Goal: Task Accomplishment & Management: Manage account settings

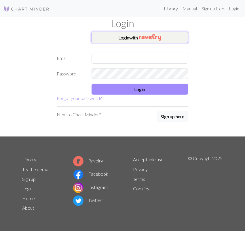
click at [145, 40] on img "button" at bounding box center [150, 37] width 22 height 7
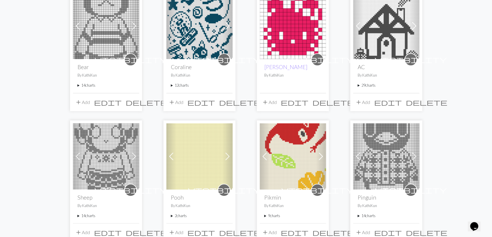
scroll to position [120, 0]
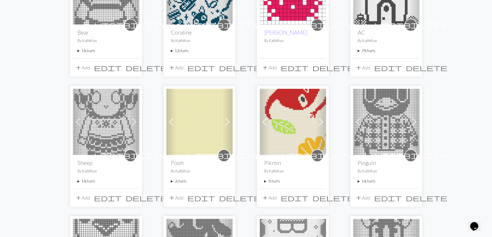
click at [245, 174] on div "visibility Pikmin By KathiKun 9 charts Pikmin delete Pikmin middle delete Pikmi…" at bounding box center [293, 172] width 66 height 34
click at [245, 181] on summary "9 charts" at bounding box center [292, 181] width 57 height 5
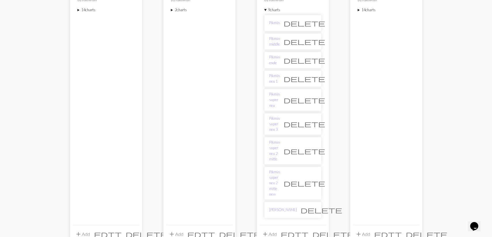
scroll to position [300, 0]
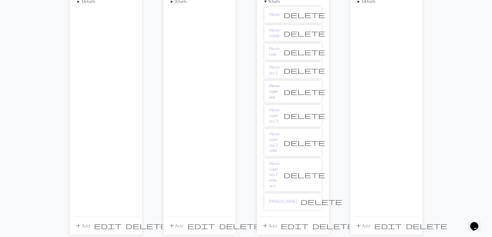
click at [245, 87] on link "Pikmin super neu" at bounding box center [274, 91] width 11 height 17
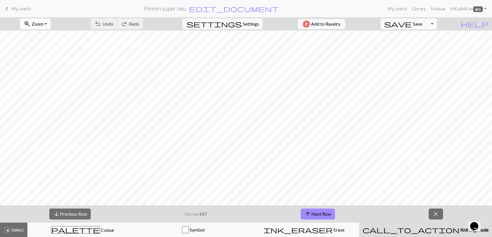
click at [42, 23] on span "Zoom" at bounding box center [38, 23] width 12 height 5
click at [45, 70] on button "50%" at bounding box center [43, 68] width 46 height 9
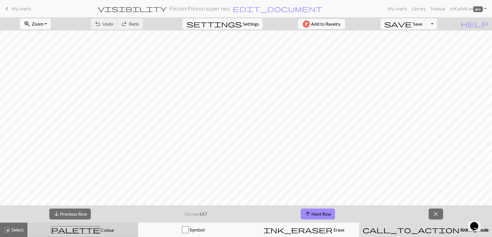
click at [102, 232] on div "palette Colour Colour" at bounding box center [82, 229] width 103 height 7
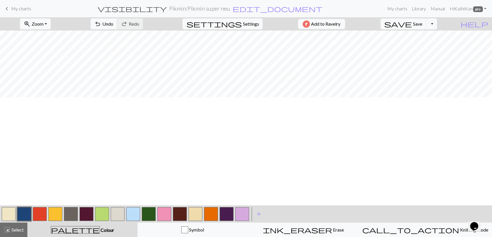
scroll to position [334, 0]
click at [82, 214] on button "button" at bounding box center [87, 214] width 14 height 14
click at [112, 216] on button "button" at bounding box center [118, 214] width 14 height 14
click at [245, 19] on button "save Save Save" at bounding box center [404, 23] width 46 height 11
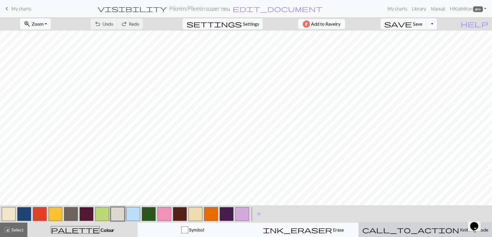
click at [245, 231] on span "Knitting mode" at bounding box center [473, 229] width 29 height 5
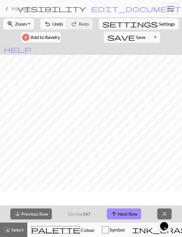
scroll to position [362, 0]
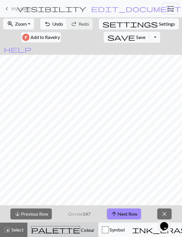
click at [80, 231] on span "Colour" at bounding box center [87, 229] width 14 height 5
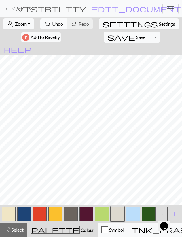
click at [56, 24] on span "Undo" at bounding box center [57, 23] width 11 height 5
click at [59, 23] on span "Undo" at bounding box center [57, 23] width 11 height 5
click at [59, 23] on div "undo Undo Undo redo Redo Redo" at bounding box center [67, 23] width 54 height 13
click at [78, 23] on span "redo" at bounding box center [74, 24] width 7 height 8
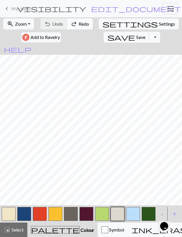
click at [78, 23] on span "redo" at bounding box center [74, 24] width 7 height 8
click at [80, 229] on span "Colour" at bounding box center [87, 229] width 14 height 5
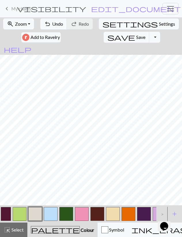
scroll to position [0, 84]
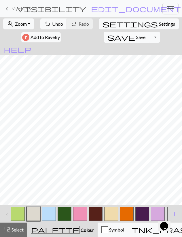
click at [99, 215] on button "button" at bounding box center [96, 214] width 14 height 14
click at [35, 215] on button "button" at bounding box center [34, 214] width 14 height 14
click at [104, 34] on button "save Save Save" at bounding box center [127, 37] width 46 height 11
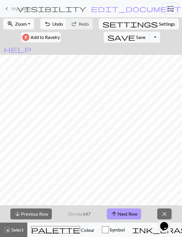
click at [129, 217] on button "arrow_upward Next Row" at bounding box center [124, 213] width 34 height 11
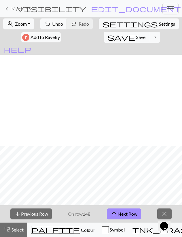
scroll to position [362, 0]
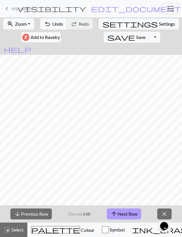
click at [123, 215] on button "arrow_upward Next Row" at bounding box center [124, 213] width 34 height 11
click at [136, 37] on span "Save" at bounding box center [140, 36] width 9 height 5
click at [128, 213] on button "arrow_upward Next Row" at bounding box center [124, 213] width 34 height 11
click at [124, 214] on button "arrow_upward Next Row" at bounding box center [124, 213] width 34 height 11
click at [136, 37] on span "Save" at bounding box center [140, 36] width 9 height 5
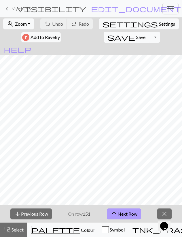
click at [120, 214] on button "arrow_upward Next Row" at bounding box center [124, 213] width 34 height 11
click at [136, 39] on span "Save" at bounding box center [140, 36] width 9 height 5
click at [132, 215] on button "arrow_upward Next Row" at bounding box center [124, 213] width 34 height 11
click at [136, 37] on span "Save" at bounding box center [140, 36] width 9 height 5
click at [130, 217] on button "arrow_upward Next Row" at bounding box center [124, 213] width 34 height 11
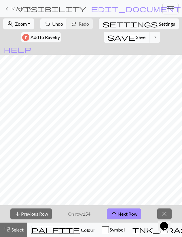
click at [136, 37] on span "Save" at bounding box center [140, 36] width 9 height 5
click at [134, 215] on button "arrow_upward Next Row" at bounding box center [124, 213] width 34 height 11
click at [121, 215] on button "arrow_upward Next Row" at bounding box center [124, 213] width 34 height 11
click at [136, 35] on span "Save" at bounding box center [140, 36] width 9 height 5
click at [133, 215] on button "arrow_upward Next Row" at bounding box center [124, 213] width 34 height 11
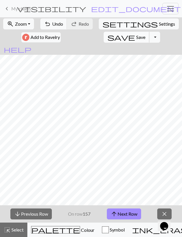
click at [136, 37] on span "Save" at bounding box center [140, 36] width 9 height 5
click at [122, 214] on button "arrow_upward Next Row" at bounding box center [124, 213] width 34 height 11
click at [108, 34] on span "save" at bounding box center [122, 37] width 28 height 8
click at [139, 217] on button "arrow_upward Next Row" at bounding box center [124, 213] width 34 height 11
click at [136, 36] on span "Save" at bounding box center [140, 36] width 9 height 5
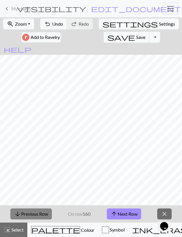
click at [48, 216] on button "arrow_downward Previous Row" at bounding box center [31, 213] width 42 height 11
click at [136, 209] on button "arrow_upward Next Row" at bounding box center [124, 213] width 34 height 11
click at [136, 37] on span "Save" at bounding box center [140, 36] width 9 height 5
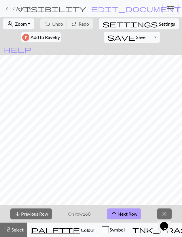
click at [136, 214] on button "arrow_upward Next Row" at bounding box center [124, 213] width 34 height 11
click at [134, 215] on button "arrow_upward Next Row" at bounding box center [124, 213] width 34 height 11
click at [136, 37] on span "Save" at bounding box center [140, 36] width 9 height 5
click at [132, 215] on button "arrow_upward Next Row" at bounding box center [124, 213] width 34 height 11
click at [108, 36] on span "save" at bounding box center [122, 37] width 28 height 8
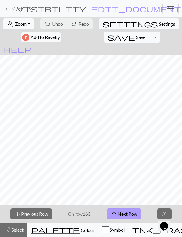
click at [118, 212] on button "arrow_upward Next Row" at bounding box center [124, 213] width 34 height 11
click at [121, 210] on button "arrow_upward Next Row" at bounding box center [124, 213] width 34 height 11
click at [136, 36] on span "Save" at bounding box center [140, 36] width 9 height 5
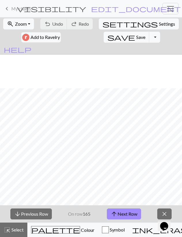
scroll to position [295, 0]
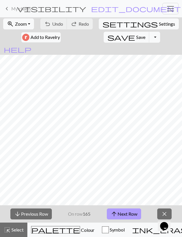
click at [130, 215] on button "arrow_upward Next Row" at bounding box center [124, 213] width 34 height 11
click at [104, 41] on button "save Save Save" at bounding box center [127, 37] width 46 height 11
click at [118, 215] on button "arrow_upward Next Row" at bounding box center [124, 213] width 34 height 11
click at [104, 40] on button "save Save Save" at bounding box center [127, 37] width 46 height 11
click at [122, 219] on button "arrow_upward Next Row" at bounding box center [124, 213] width 34 height 11
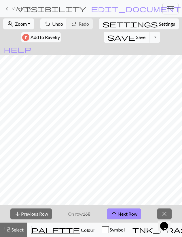
click at [108, 34] on span "save" at bounding box center [122, 37] width 28 height 8
click at [120, 215] on button "arrow_upward Next Row" at bounding box center [124, 213] width 34 height 11
click at [136, 37] on span "Save" at bounding box center [140, 36] width 9 height 5
click at [136, 35] on span "Save" at bounding box center [140, 36] width 9 height 5
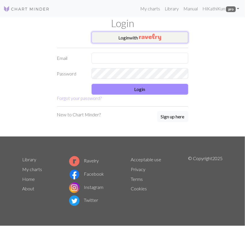
click at [166, 37] on button "Login with" at bounding box center [140, 38] width 97 height 12
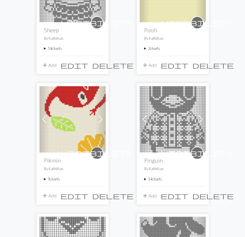
scroll to position [390, 0]
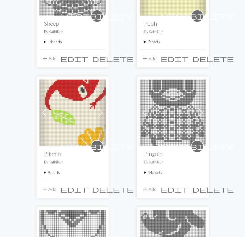
click at [52, 171] on summary "9 charts" at bounding box center [72, 172] width 57 height 5
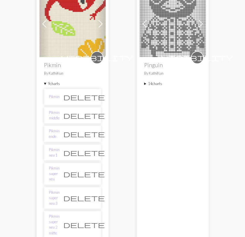
scroll to position [480, 0]
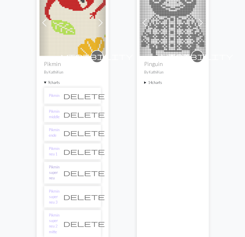
click at [60, 167] on link "Pikmin super neu" at bounding box center [54, 172] width 11 height 17
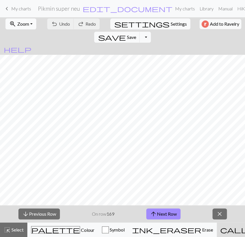
click at [25, 26] on span "Zoom" at bounding box center [23, 23] width 12 height 5
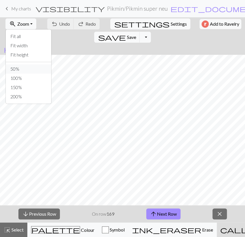
click at [21, 68] on button "50%" at bounding box center [29, 68] width 46 height 9
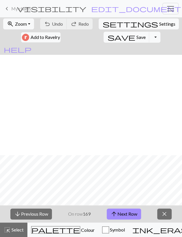
scroll to position [268, 0]
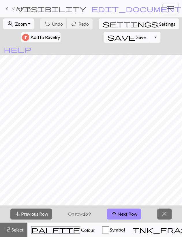
click at [124, 209] on button "arrow_upward Next Row" at bounding box center [124, 213] width 34 height 11
click at [136, 34] on span "Save" at bounding box center [140, 36] width 9 height 5
click at [120, 213] on button "arrow_upward Next Row" at bounding box center [124, 213] width 34 height 11
click at [104, 34] on button "save Save Save" at bounding box center [127, 37] width 46 height 11
click at [127, 213] on button "arrow_upward Next Row" at bounding box center [124, 213] width 34 height 11
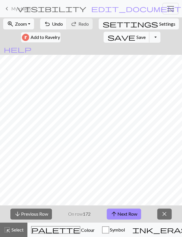
click at [136, 37] on span "Save" at bounding box center [140, 36] width 9 height 5
click at [117, 214] on span "arrow_upward" at bounding box center [113, 214] width 7 height 8
click at [104, 33] on button "save Save Save" at bounding box center [127, 37] width 46 height 11
click at [123, 213] on button "arrow_upward Next Row" at bounding box center [124, 213] width 34 height 11
click at [136, 38] on span "Save" at bounding box center [140, 36] width 9 height 5
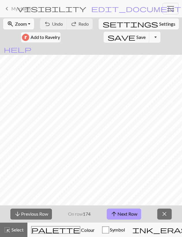
click at [124, 213] on button "arrow_upward Next Row" at bounding box center [124, 213] width 34 height 11
click at [107, 35] on span "save" at bounding box center [121, 37] width 28 height 8
click at [131, 213] on button "arrow_upward Next Row" at bounding box center [124, 213] width 34 height 11
click at [107, 39] on span "save" at bounding box center [121, 37] width 28 height 8
click at [126, 215] on button "arrow_upward Next Row" at bounding box center [124, 213] width 34 height 11
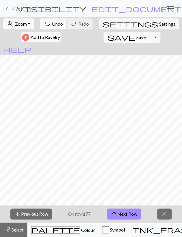
click at [107, 37] on span "save" at bounding box center [121, 37] width 28 height 8
click at [126, 215] on button "arrow_upward Next Row" at bounding box center [124, 213] width 34 height 11
click at [136, 38] on span "Save" at bounding box center [140, 36] width 9 height 5
click at [125, 215] on button "arrow_upward Next Row" at bounding box center [124, 213] width 34 height 11
click at [136, 39] on span "Save" at bounding box center [140, 36] width 9 height 5
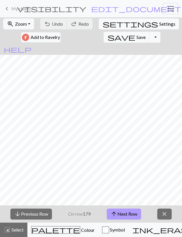
click at [137, 214] on button "arrow_upward Next Row" at bounding box center [124, 213] width 34 height 11
click at [136, 37] on span "Save" at bounding box center [140, 36] width 9 height 5
click at [132, 213] on button "arrow_upward Next Row" at bounding box center [124, 213] width 34 height 11
click at [136, 37] on span "Save" at bounding box center [140, 36] width 9 height 5
click at [127, 218] on button "arrow_upward Next Row" at bounding box center [124, 213] width 34 height 11
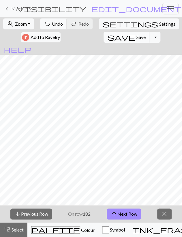
click at [104, 40] on button "save Save Save" at bounding box center [127, 37] width 46 height 11
click at [129, 217] on button "arrow_upward Next Row" at bounding box center [124, 213] width 34 height 11
click at [104, 37] on button "save Save Save" at bounding box center [127, 37] width 46 height 11
click at [133, 218] on button "arrow_upward Next Row" at bounding box center [124, 213] width 34 height 11
click at [136, 38] on span "Save" at bounding box center [140, 36] width 9 height 5
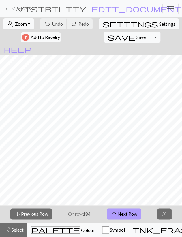
click at [135, 216] on button "arrow_upward Next Row" at bounding box center [124, 213] width 34 height 11
drag, startPoint x: 95, startPoint y: 37, endPoint x: 94, endPoint y: 44, distance: 7.6
click at [104, 37] on button "save Save Save" at bounding box center [127, 37] width 46 height 11
click at [116, 212] on span "arrow_upward" at bounding box center [113, 214] width 7 height 8
click at [136, 39] on span "Save" at bounding box center [140, 36] width 9 height 5
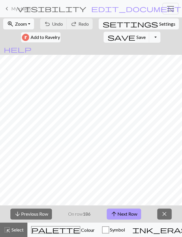
click at [120, 213] on button "arrow_upward Next Row" at bounding box center [124, 213] width 34 height 11
click at [131, 218] on button "arrow_upward Next Row" at bounding box center [124, 213] width 34 height 11
click at [107, 38] on span "save" at bounding box center [121, 37] width 28 height 8
click at [134, 210] on button "arrow_upward Next Row" at bounding box center [124, 213] width 34 height 11
click at [107, 40] on span "save" at bounding box center [121, 37] width 28 height 8
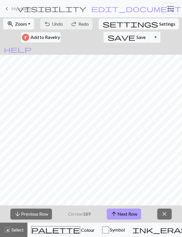
click at [121, 215] on button "arrow_upward Next Row" at bounding box center [124, 213] width 34 height 11
click at [136, 34] on span "Save" at bounding box center [140, 36] width 9 height 5
click at [118, 212] on button "arrow_upward Next Row" at bounding box center [124, 213] width 34 height 11
click at [136, 35] on span "Save" at bounding box center [140, 36] width 9 height 5
click at [120, 210] on button "arrow_upward Next Row" at bounding box center [124, 213] width 34 height 11
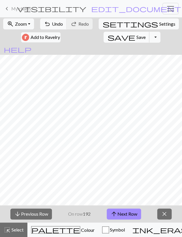
click at [136, 37] on span "Save" at bounding box center [140, 36] width 9 height 5
drag, startPoint x: 113, startPoint y: 213, endPoint x: 113, endPoint y: 208, distance: 5.5
click at [113, 213] on span "arrow_upward" at bounding box center [113, 214] width 7 height 8
click at [136, 37] on span "Save" at bounding box center [140, 36] width 9 height 5
click at [134, 216] on button "arrow_upward Next Row" at bounding box center [124, 213] width 34 height 11
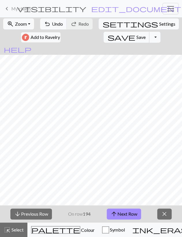
click at [136, 36] on span "Save" at bounding box center [140, 36] width 9 height 5
click at [116, 213] on span "arrow_upward" at bounding box center [113, 214] width 7 height 8
click at [136, 34] on span "Save" at bounding box center [140, 36] width 9 height 5
click at [117, 211] on span "arrow_upward" at bounding box center [113, 214] width 7 height 8
click at [136, 37] on span "Save" at bounding box center [140, 36] width 9 height 5
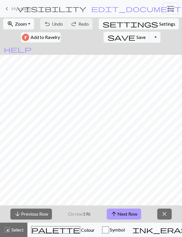
click at [122, 211] on button "arrow_upward Next Row" at bounding box center [124, 213] width 34 height 11
click at [104, 39] on button "save Save Save" at bounding box center [127, 37] width 46 height 11
click at [109, 214] on button "arrow_upward Next Row" at bounding box center [124, 213] width 34 height 11
click at [136, 37] on span "Save" at bounding box center [140, 36] width 9 height 5
click at [30, 12] on link "keyboard_arrow_left My charts" at bounding box center [17, 9] width 28 height 10
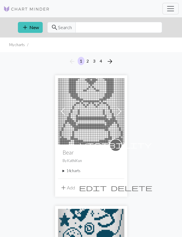
click at [78, 169] on summary "14 charts" at bounding box center [91, 170] width 57 height 5
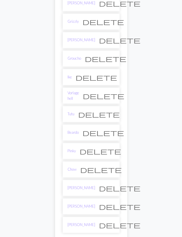
scroll to position [210, 0]
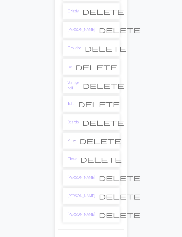
click at [74, 138] on link "Pinky" at bounding box center [71, 140] width 8 height 5
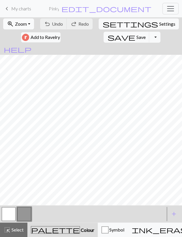
click at [23, 22] on span "Zoom" at bounding box center [21, 23] width 12 height 5
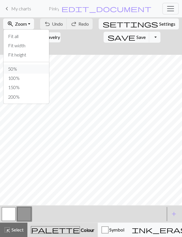
click at [26, 68] on button "50%" at bounding box center [26, 68] width 46 height 9
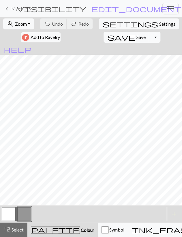
click at [149, 37] on button "Toggle Dropdown" at bounding box center [154, 37] width 11 height 11
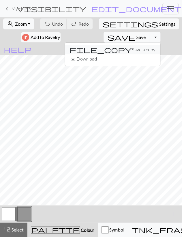
click at [97, 48] on button "file_copy Save a copy" at bounding box center [112, 49] width 95 height 9
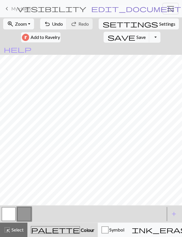
click at [124, 7] on span "edit_document" at bounding box center [136, 9] width 90 height 8
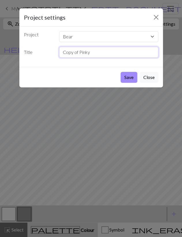
drag, startPoint x: 100, startPoint y: 50, endPoint x: 139, endPoint y: 237, distance: 190.3
click at [59, 58] on input "Copy of Pinky" at bounding box center [108, 52] width 99 height 11
type input "Klasu"
click at [121, 72] on button "Save" at bounding box center [129, 77] width 17 height 11
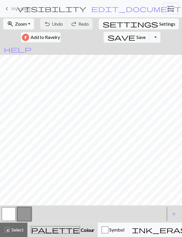
click at [117, 9] on div "Chart saved" at bounding box center [91, 11] width 182 height 23
click at [118, 8] on span "edit_document" at bounding box center [136, 9] width 90 height 8
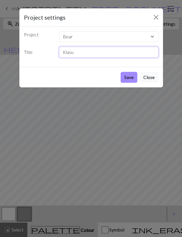
click at [91, 53] on input "Klasu" at bounding box center [108, 52] width 99 height 11
type input "[PERSON_NAME]"
click at [121, 72] on button "Save" at bounding box center [129, 77] width 17 height 11
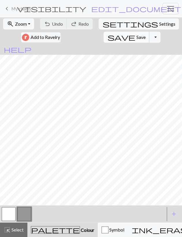
click at [136, 36] on span "Save" at bounding box center [140, 36] width 9 height 5
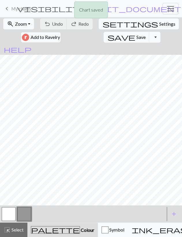
click at [124, 22] on div "Chart saved" at bounding box center [91, 11] width 182 height 23
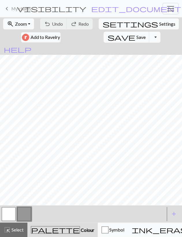
click at [112, 26] on button "settings Settings" at bounding box center [139, 23] width 80 height 11
select select "aran"
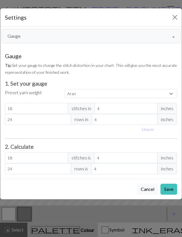
click at [64, 38] on button "Gauge" at bounding box center [90, 36] width 179 height 14
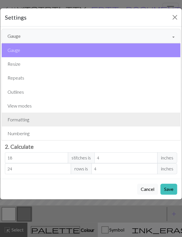
click at [36, 120] on button "Formatting" at bounding box center [91, 119] width 178 height 14
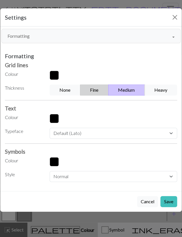
click at [98, 93] on button "Fine" at bounding box center [94, 89] width 28 height 11
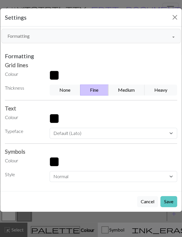
click at [166, 204] on button "Save" at bounding box center [168, 201] width 17 height 11
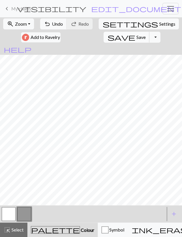
click at [107, 35] on span "save" at bounding box center [121, 37] width 28 height 8
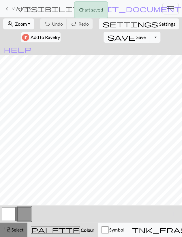
click at [12, 226] on button "highlight_alt Select Select" at bounding box center [13, 230] width 27 height 14
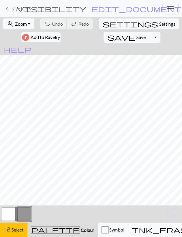
click at [13, 211] on button "button" at bounding box center [9, 214] width 14 height 14
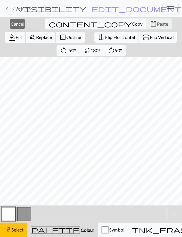
click at [26, 32] on button "format_color_fill Fill" at bounding box center [15, 37] width 21 height 11
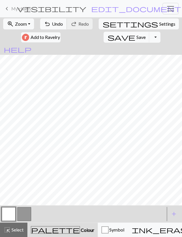
drag, startPoint x: 57, startPoint y: 23, endPoint x: 91, endPoint y: 46, distance: 40.6
click at [57, 23] on span "Undo" at bounding box center [57, 23] width 11 height 5
click at [21, 229] on span "Select" at bounding box center [17, 229] width 13 height 5
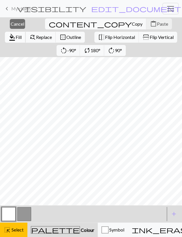
click at [22, 34] on span "Fill" at bounding box center [19, 36] width 6 height 5
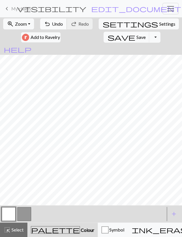
click at [54, 23] on span "Undo" at bounding box center [57, 23] width 11 height 5
click at [21, 212] on button "button" at bounding box center [24, 214] width 14 height 14
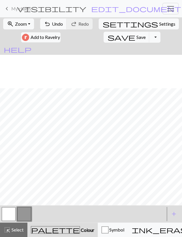
scroll to position [88, 0]
click at [14, 220] on button "button" at bounding box center [9, 214] width 14 height 14
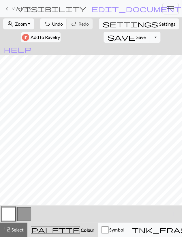
drag, startPoint x: 51, startPoint y: 26, endPoint x: 65, endPoint y: 34, distance: 16.7
click at [51, 26] on span "undo" at bounding box center [47, 24] width 7 height 8
click at [27, 213] on button "button" at bounding box center [24, 214] width 14 height 14
drag, startPoint x: 8, startPoint y: 214, endPoint x: 9, endPoint y: 210, distance: 3.6
click at [9, 210] on button "button" at bounding box center [9, 214] width 14 height 14
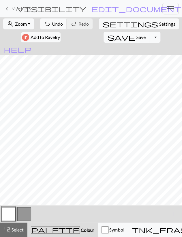
drag, startPoint x: 26, startPoint y: 217, endPoint x: 27, endPoint y: 214, distance: 3.6
click at [26, 217] on button "button" at bounding box center [24, 214] width 14 height 14
click at [8, 214] on button "button" at bounding box center [9, 214] width 14 height 14
click at [24, 214] on button "button" at bounding box center [24, 214] width 14 height 14
click at [11, 214] on button "button" at bounding box center [9, 214] width 14 height 14
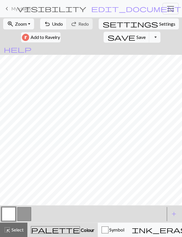
click at [25, 217] on button "button" at bounding box center [24, 214] width 14 height 14
click at [20, 232] on span "Select" at bounding box center [17, 229] width 13 height 5
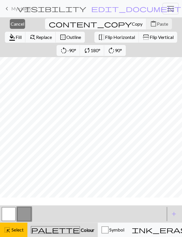
scroll to position [77, 0]
click at [16, 33] on span "format_color_fill" at bounding box center [12, 37] width 7 height 8
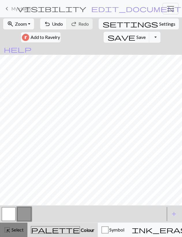
click at [16, 229] on span "Select" at bounding box center [17, 229] width 13 height 5
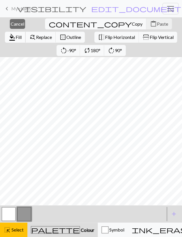
click at [16, 33] on span "format_color_fill" at bounding box center [12, 37] width 7 height 8
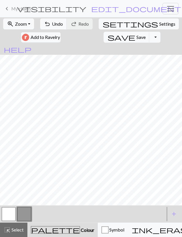
click at [8, 216] on button "button" at bounding box center [9, 214] width 14 height 14
click at [47, 25] on span "undo" at bounding box center [47, 24] width 7 height 8
click at [48, 24] on span "undo" at bounding box center [47, 24] width 7 height 8
click at [89, 23] on span "Redo" at bounding box center [83, 23] width 10 height 5
click at [79, 22] on button "redo Redo Redo" at bounding box center [80, 23] width 26 height 11
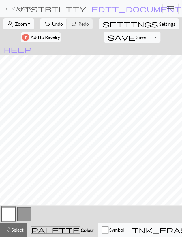
click at [78, 22] on div "undo Undo Undo redo Redo Redo" at bounding box center [66, 23] width 54 height 13
click at [58, 25] on span "Undo" at bounding box center [57, 23] width 11 height 5
click at [48, 24] on span "undo" at bounding box center [47, 24] width 7 height 8
click at [49, 24] on span "undo" at bounding box center [47, 24] width 7 height 8
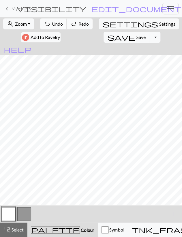
click at [59, 23] on span "Undo" at bounding box center [57, 23] width 11 height 5
click at [59, 28] on button "undo Undo Undo" at bounding box center [53, 23] width 27 height 11
click at [59, 23] on span "Undo" at bounding box center [57, 23] width 11 height 5
click at [59, 24] on span "Undo" at bounding box center [57, 23] width 11 height 5
click at [26, 211] on button "button" at bounding box center [24, 214] width 14 height 14
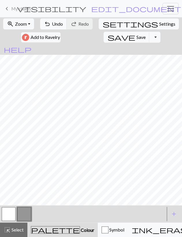
click at [8, 212] on button "button" at bounding box center [9, 214] width 14 height 14
click at [28, 216] on button "button" at bounding box center [24, 214] width 14 height 14
click at [10, 211] on button "button" at bounding box center [9, 214] width 14 height 14
click at [55, 18] on div "undo Undo Undo redo Redo Redo" at bounding box center [66, 23] width 54 height 13
click at [53, 20] on button "undo Undo Undo" at bounding box center [53, 23] width 27 height 11
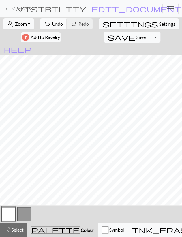
click at [61, 24] on span "Undo" at bounding box center [57, 23] width 11 height 5
click at [61, 25] on span "Undo" at bounding box center [57, 23] width 11 height 5
click at [50, 23] on span "undo" at bounding box center [47, 24] width 7 height 8
click at [55, 25] on span "Undo" at bounding box center [57, 23] width 11 height 5
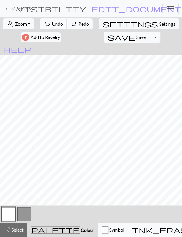
click at [55, 25] on span "Undo" at bounding box center [57, 23] width 11 height 5
click at [26, 214] on button "button" at bounding box center [24, 214] width 14 height 14
click at [10, 207] on button "button" at bounding box center [9, 214] width 14 height 14
click at [15, 227] on span "Select" at bounding box center [17, 229] width 13 height 5
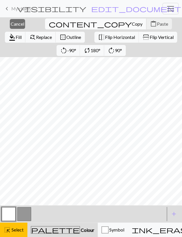
click at [132, 23] on span "Copy" at bounding box center [137, 23] width 11 height 5
click at [146, 28] on button "content_paste Paste" at bounding box center [159, 23] width 26 height 11
click at [13, 26] on button "close Cancel" at bounding box center [17, 24] width 15 height 10
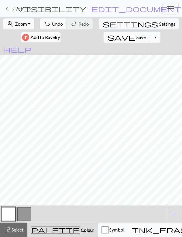
click at [24, 217] on button "button" at bounding box center [24, 214] width 14 height 14
click at [8, 214] on button "button" at bounding box center [9, 214] width 14 height 14
click at [57, 17] on nav "keyboard_arrow_left My charts visibility Bear / Klaus edit_document Edit settin…" at bounding box center [91, 8] width 182 height 17
click at [54, 20] on button "undo Undo Undo" at bounding box center [53, 23] width 27 height 11
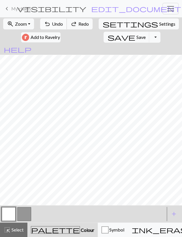
click at [54, 20] on button "undo Undo Undo" at bounding box center [53, 23] width 27 height 11
click at [19, 217] on button "button" at bounding box center [24, 214] width 14 height 14
click at [6, 213] on button "button" at bounding box center [9, 214] width 14 height 14
click at [21, 211] on button "button" at bounding box center [24, 214] width 14 height 14
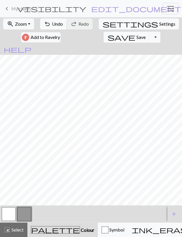
click at [6, 220] on button "button" at bounding box center [9, 214] width 14 height 14
click at [56, 27] on button "undo Undo Undo" at bounding box center [53, 23] width 27 height 11
click at [56, 28] on button "undo Undo Undo" at bounding box center [53, 23] width 27 height 11
click at [30, 215] on button "button" at bounding box center [24, 214] width 14 height 14
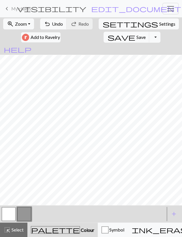
click at [5, 216] on button "button" at bounding box center [9, 214] width 14 height 14
click at [136, 38] on span "Save" at bounding box center [140, 36] width 9 height 5
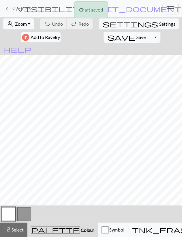
click at [21, 214] on button "button" at bounding box center [24, 214] width 14 height 14
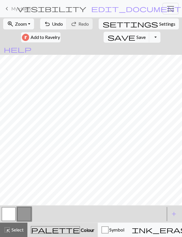
click at [9, 215] on button "button" at bounding box center [9, 214] width 14 height 14
click at [22, 217] on button "button" at bounding box center [24, 214] width 14 height 14
click at [61, 25] on span "Undo" at bounding box center [57, 23] width 11 height 5
click at [52, 29] on div "undo Undo Undo redo Redo Redo" at bounding box center [66, 23] width 54 height 13
click at [53, 26] on button "undo Undo Undo" at bounding box center [53, 23] width 27 height 11
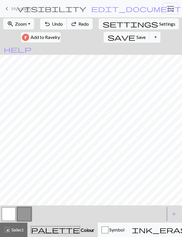
click at [53, 26] on button "undo Undo Undo" at bounding box center [53, 23] width 27 height 11
click at [53, 27] on button "undo Undo Undo" at bounding box center [53, 23] width 27 height 11
click at [16, 228] on button "highlight_alt Select Select" at bounding box center [13, 230] width 27 height 14
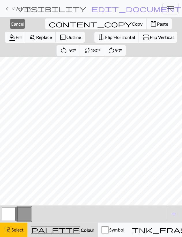
click at [52, 27] on button "content_copy Copy" at bounding box center [95, 23] width 101 height 11
drag, startPoint x: 73, startPoint y: 24, endPoint x: 62, endPoint y: 27, distance: 11.6
click at [157, 24] on span "Paste" at bounding box center [162, 23] width 11 height 5
click at [14, 25] on span "Cancel" at bounding box center [18, 23] width 14 height 5
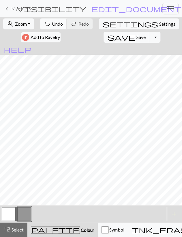
click at [44, 23] on button "undo Undo Undo" at bounding box center [53, 23] width 27 height 11
click at [47, 24] on span "undo" at bounding box center [47, 24] width 7 height 8
click at [47, 25] on span "undo" at bounding box center [47, 24] width 7 height 8
click at [77, 24] on span "redo" at bounding box center [73, 24] width 7 height 8
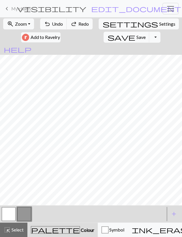
click at [18, 227] on div "highlight_alt Select Select" at bounding box center [14, 229] width 20 height 7
click at [17, 231] on span "Select" at bounding box center [17, 229] width 13 height 5
click at [11, 211] on button "button" at bounding box center [9, 214] width 14 height 14
click at [20, 214] on button "button" at bounding box center [24, 214] width 14 height 14
click at [3, 212] on button "button" at bounding box center [9, 214] width 14 height 14
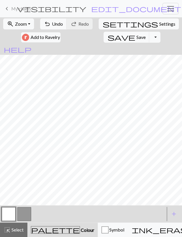
click at [21, 217] on button "button" at bounding box center [24, 214] width 14 height 14
click at [23, 230] on span "Select" at bounding box center [17, 229] width 13 height 5
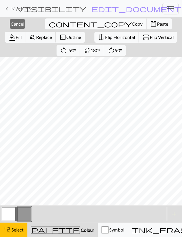
click at [132, 23] on span "Copy" at bounding box center [137, 23] width 11 height 5
click at [157, 22] on span "Paste" at bounding box center [162, 23] width 11 height 5
click at [105, 39] on span "Flip Horizontal" at bounding box center [120, 36] width 30 height 5
click at [12, 22] on span "Cancel" at bounding box center [18, 23] width 14 height 5
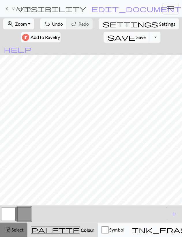
click at [20, 229] on span "Select" at bounding box center [17, 229] width 13 height 5
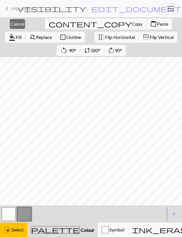
click at [132, 22] on span "Copy" at bounding box center [137, 23] width 11 height 5
click at [157, 25] on span "Paste" at bounding box center [162, 23] width 11 height 5
click at [132, 22] on span "Copy" at bounding box center [137, 23] width 11 height 5
click at [157, 26] on span "Paste" at bounding box center [162, 23] width 11 height 5
click at [16, 27] on button "close Cancel" at bounding box center [17, 24] width 15 height 10
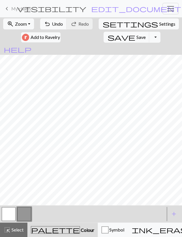
click at [26, 215] on button "button" at bounding box center [24, 214] width 14 height 14
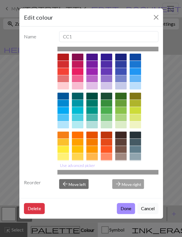
click at [9, 189] on div "Edit colour Name CC1 Use advanced picker Reorder arrow_back Move left arrow_for…" at bounding box center [91, 118] width 182 height 237
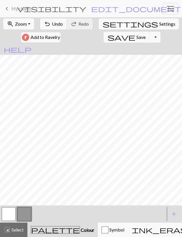
click at [10, 212] on button "button" at bounding box center [9, 214] width 14 height 14
click at [20, 211] on button "button" at bounding box center [24, 214] width 14 height 14
click at [8, 212] on button "button" at bounding box center [9, 214] width 14 height 14
click at [21, 213] on button "button" at bounding box center [24, 214] width 14 height 14
drag, startPoint x: 10, startPoint y: 211, endPoint x: 11, endPoint y: 208, distance: 3.5
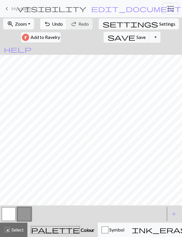
click at [10, 211] on button "button" at bounding box center [9, 214] width 14 height 14
click at [62, 25] on span "Undo" at bounding box center [57, 23] width 11 height 5
click at [58, 23] on span "Undo" at bounding box center [57, 23] width 11 height 5
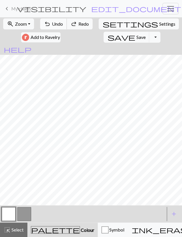
click at [58, 23] on span "Undo" at bounding box center [57, 23] width 11 height 5
click at [63, 26] on span "Undo" at bounding box center [57, 23] width 11 height 5
click at [21, 215] on button "button" at bounding box center [24, 214] width 14 height 14
click at [6, 213] on button "button" at bounding box center [9, 214] width 14 height 14
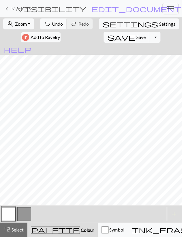
click at [22, 215] on button "button" at bounding box center [24, 214] width 14 height 14
click at [56, 30] on div "undo Undo Undo redo Redo Redo" at bounding box center [66, 23] width 54 height 13
click at [55, 27] on button "undo Undo Undo" at bounding box center [53, 23] width 27 height 11
click at [53, 24] on button "undo Undo Undo" at bounding box center [53, 23] width 27 height 11
click at [12, 217] on button "button" at bounding box center [9, 214] width 14 height 14
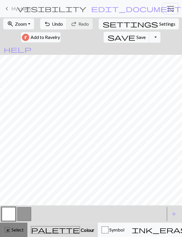
click at [9, 232] on span "highlight_alt" at bounding box center [7, 230] width 7 height 8
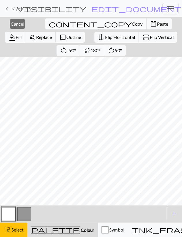
click at [45, 19] on button "content_copy Copy" at bounding box center [95, 23] width 101 height 11
click at [68, 20] on div "Copied" at bounding box center [91, 11] width 182 height 23
click at [66, 20] on div "Copied" at bounding box center [91, 11] width 182 height 23
click at [150, 22] on span "content_paste" at bounding box center [153, 24] width 7 height 8
click at [16, 25] on span "Cancel" at bounding box center [18, 23] width 14 height 5
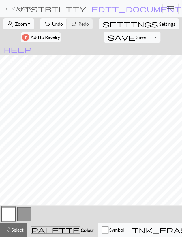
click at [52, 21] on button "undo Undo Undo" at bounding box center [53, 23] width 27 height 11
click at [136, 34] on span "Save" at bounding box center [140, 36] width 9 height 5
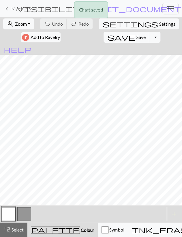
click at [117, 21] on div "Chart saved" at bounding box center [91, 11] width 182 height 23
click at [111, 23] on span "settings" at bounding box center [129, 24] width 55 height 8
select select "aran"
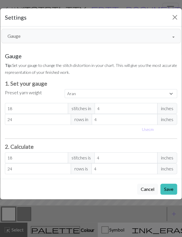
click at [76, 35] on button "Gauge" at bounding box center [90, 36] width 179 height 14
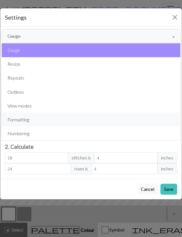
click at [35, 119] on button "Formatting" at bounding box center [91, 119] width 178 height 14
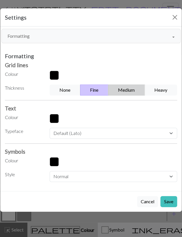
click at [122, 88] on button "Medium" at bounding box center [126, 89] width 37 height 11
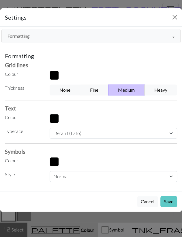
click at [168, 198] on button "Save" at bounding box center [168, 201] width 17 height 11
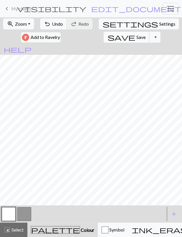
click at [136, 38] on span "Save" at bounding box center [140, 36] width 9 height 5
click at [149, 39] on button "Toggle Dropdown" at bounding box center [154, 37] width 11 height 11
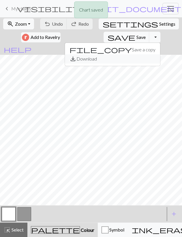
click at [95, 60] on button "save_alt Download" at bounding box center [112, 58] width 95 height 9
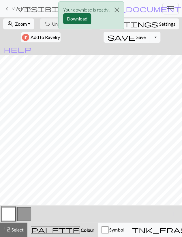
click at [76, 18] on button "Download" at bounding box center [77, 18] width 28 height 11
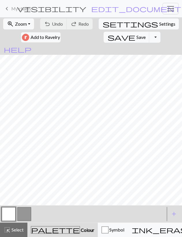
click at [25, 9] on span "My charts" at bounding box center [21, 8] width 20 height 5
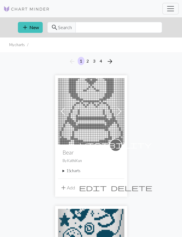
click at [73, 171] on summary "15 charts" at bounding box center [91, 170] width 57 height 5
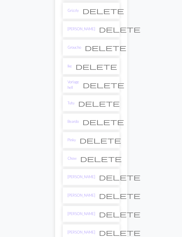
scroll to position [330, 0]
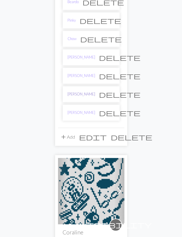
click at [75, 91] on link "[PERSON_NAME]" at bounding box center [81, 93] width 28 height 5
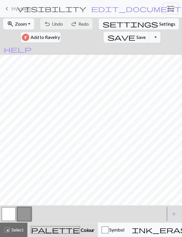
click at [25, 25] on span "Zoom" at bounding box center [21, 23] width 12 height 5
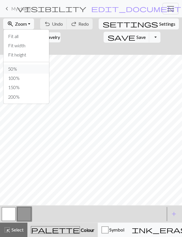
click at [18, 70] on button "50%" at bounding box center [26, 68] width 46 height 9
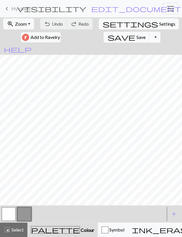
click at [149, 37] on button "Toggle Dropdown" at bounding box center [154, 37] width 11 height 11
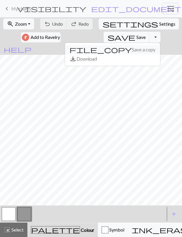
click at [95, 50] on button "file_copy Save a copy" at bounding box center [112, 49] width 95 height 9
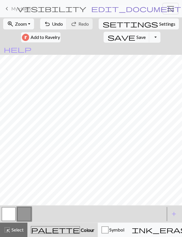
click at [127, 8] on span "edit_document" at bounding box center [136, 9] width 90 height 8
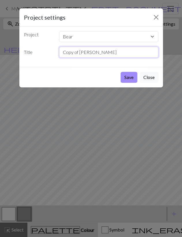
drag, startPoint x: 104, startPoint y: 54, endPoint x: 84, endPoint y: 120, distance: 68.9
click at [59, 58] on input "Copy of Megan" at bounding box center [108, 52] width 99 height 11
type input "[PERSON_NAME]"
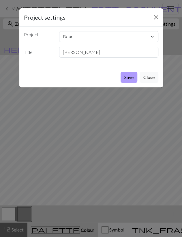
click at [130, 78] on button "Save" at bounding box center [129, 77] width 17 height 11
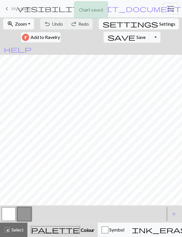
click at [111, 23] on span "settings" at bounding box center [129, 24] width 55 height 8
select select "aran"
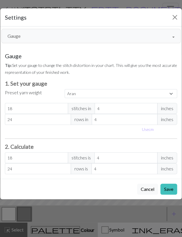
click at [56, 36] on button "Gauge" at bounding box center [90, 36] width 179 height 14
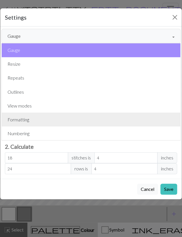
click at [25, 118] on button "Formatting" at bounding box center [91, 119] width 178 height 14
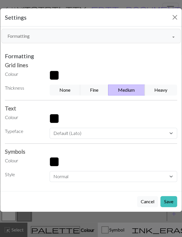
drag, startPoint x: 92, startPoint y: 90, endPoint x: 96, endPoint y: 96, distance: 7.7
click at [92, 90] on button "Fine" at bounding box center [94, 89] width 28 height 11
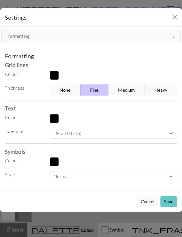
click at [170, 203] on button "Save" at bounding box center [168, 201] width 17 height 11
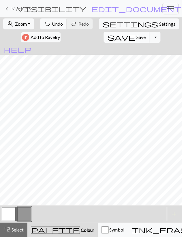
click at [104, 40] on button "save Save Save" at bounding box center [127, 37] width 46 height 11
click at [16, 227] on div "highlight_alt Select Select" at bounding box center [14, 229] width 20 height 7
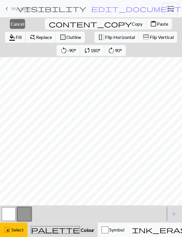
drag, startPoint x: 100, startPoint y: 23, endPoint x: 93, endPoint y: 44, distance: 22.2
click at [16, 33] on span "format_color_fill" at bounding box center [12, 37] width 7 height 8
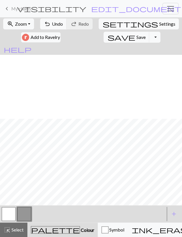
scroll to position [67, 0]
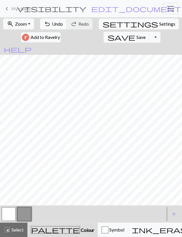
click at [23, 215] on button "button" at bounding box center [24, 214] width 14 height 14
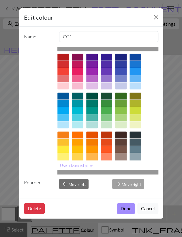
click at [15, 151] on div "Edit colour Name CC1 Use advanced picker Reorder arrow_back Move left arrow_for…" at bounding box center [91, 118] width 182 height 237
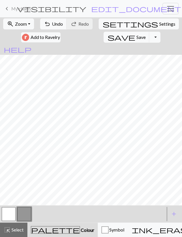
scroll to position [88, 0]
click at [7, 215] on button "button" at bounding box center [9, 214] width 14 height 14
click at [30, 210] on button "button" at bounding box center [24, 214] width 14 height 14
click at [13, 219] on button "button" at bounding box center [9, 214] width 14 height 14
click at [11, 230] on span "Select" at bounding box center [17, 229] width 13 height 5
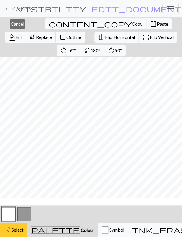
scroll to position [77, 0]
click at [16, 33] on span "format_color_fill" at bounding box center [12, 37] width 7 height 8
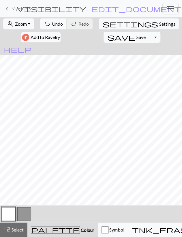
click at [23, 212] on button "button" at bounding box center [24, 214] width 14 height 14
click at [9, 215] on button "button" at bounding box center [9, 214] width 14 height 14
click at [61, 25] on span "Undo" at bounding box center [57, 23] width 11 height 5
click at [25, 213] on button "button" at bounding box center [24, 214] width 14 height 14
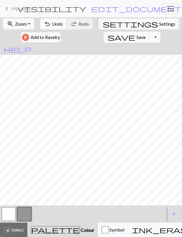
click at [57, 26] on span "Undo" at bounding box center [57, 23] width 11 height 5
click at [61, 25] on span "Undo" at bounding box center [57, 23] width 11 height 5
click at [52, 26] on button "undo Undo Undo" at bounding box center [53, 23] width 27 height 11
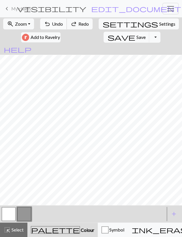
click at [52, 26] on button "undo Undo Undo" at bounding box center [53, 23] width 27 height 11
click at [59, 24] on span "Undo" at bounding box center [57, 23] width 11 height 5
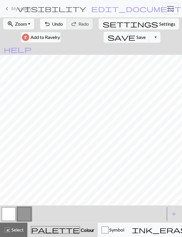
click at [51, 26] on span "undo" at bounding box center [47, 24] width 7 height 8
click at [51, 27] on span "undo" at bounding box center [47, 24] width 7 height 8
click at [63, 27] on button "undo Undo Undo" at bounding box center [53, 23] width 27 height 11
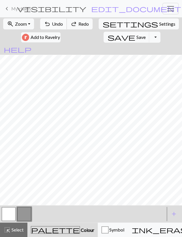
click at [63, 27] on button "undo Undo Undo" at bounding box center [53, 23] width 27 height 11
click at [62, 26] on span "Undo" at bounding box center [57, 23] width 11 height 5
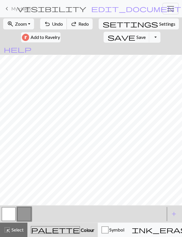
click at [62, 26] on span "Undo" at bounding box center [57, 23] width 11 height 5
click at [11, 212] on button "button" at bounding box center [9, 214] width 14 height 14
click at [21, 212] on button "button" at bounding box center [24, 214] width 14 height 14
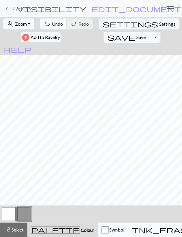
click at [57, 20] on button "undo Undo Undo" at bounding box center [53, 23] width 27 height 11
click at [57, 24] on span "Undo" at bounding box center [57, 23] width 11 height 5
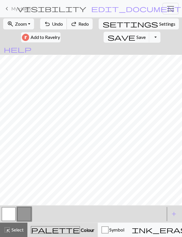
click at [57, 24] on span "Undo" at bounding box center [57, 23] width 11 height 5
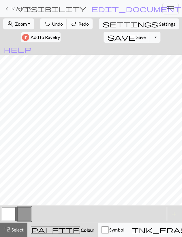
click at [57, 24] on span "Undo" at bounding box center [57, 23] width 11 height 5
click at [10, 214] on button "button" at bounding box center [9, 214] width 14 height 14
click at [21, 213] on button "button" at bounding box center [24, 214] width 14 height 14
click at [64, 27] on button "undo Undo Undo" at bounding box center [53, 23] width 27 height 11
click at [55, 24] on span "Undo" at bounding box center [57, 23] width 11 height 5
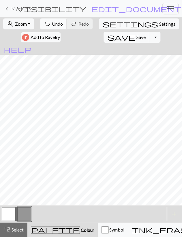
click at [53, 25] on button "undo Undo Undo" at bounding box center [53, 23] width 27 height 11
click at [53, 26] on button "undo Undo Undo" at bounding box center [53, 23] width 27 height 11
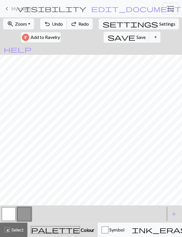
click at [53, 26] on button "undo Undo Undo" at bounding box center [53, 23] width 27 height 11
click at [52, 27] on button "undo Undo Undo" at bounding box center [53, 23] width 27 height 11
click at [61, 26] on button "undo Undo Undo" at bounding box center [53, 23] width 27 height 11
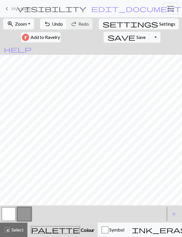
click at [10, 212] on button "button" at bounding box center [9, 214] width 14 height 14
click at [48, 23] on span "undo" at bounding box center [47, 24] width 7 height 8
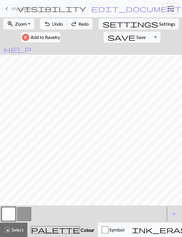
click at [47, 24] on span "undo" at bounding box center [47, 24] width 7 height 8
click at [28, 211] on button "button" at bounding box center [24, 214] width 14 height 14
click at [14, 211] on button "button" at bounding box center [9, 214] width 14 height 14
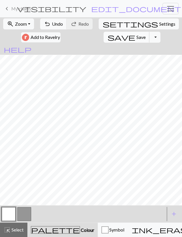
click at [136, 34] on span "Save" at bounding box center [140, 36] width 9 height 5
click at [12, 227] on span "Select" at bounding box center [17, 229] width 13 height 5
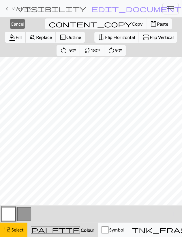
click at [16, 33] on span "format_color_fill" at bounding box center [12, 37] width 7 height 8
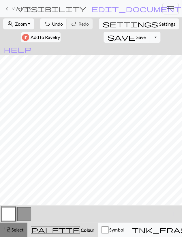
drag, startPoint x: 7, startPoint y: 230, endPoint x: 10, endPoint y: 228, distance: 3.7
click at [7, 231] on span "highlight_alt" at bounding box center [7, 230] width 7 height 8
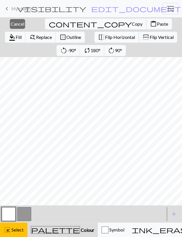
drag, startPoint x: 48, startPoint y: 24, endPoint x: 50, endPoint y: 37, distance: 12.7
click at [132, 24] on span "Copy" at bounding box center [137, 23] width 11 height 5
click at [157, 23] on span "Paste" at bounding box center [162, 23] width 11 height 5
click at [105, 37] on span "Flip Horizontal" at bounding box center [120, 36] width 30 height 5
click at [14, 24] on span "Cancel" at bounding box center [18, 23] width 14 height 5
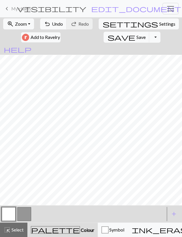
click at [23, 211] on button "button" at bounding box center [24, 214] width 14 height 14
click at [11, 217] on button "button" at bounding box center [9, 214] width 14 height 14
drag, startPoint x: 28, startPoint y: 214, endPoint x: 29, endPoint y: 211, distance: 3.0
click at [28, 214] on button "button" at bounding box center [24, 214] width 14 height 14
click at [10, 212] on button "button" at bounding box center [9, 214] width 14 height 14
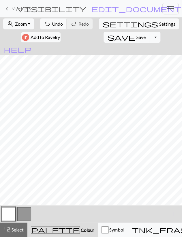
click at [28, 214] on button "button" at bounding box center [24, 214] width 14 height 14
drag, startPoint x: 58, startPoint y: 29, endPoint x: 62, endPoint y: 39, distance: 11.5
click at [58, 28] on button "undo Undo Undo" at bounding box center [53, 23] width 27 height 11
drag, startPoint x: 7, startPoint y: 213, endPoint x: 16, endPoint y: 209, distance: 9.8
click at [8, 213] on button "button" at bounding box center [9, 214] width 14 height 14
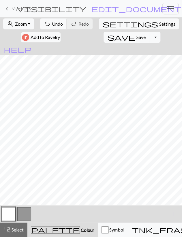
click at [25, 214] on button "button" at bounding box center [24, 214] width 14 height 14
click at [56, 20] on button "undo Undo Undo" at bounding box center [53, 23] width 27 height 11
click at [13, 228] on span "Select" at bounding box center [17, 229] width 13 height 5
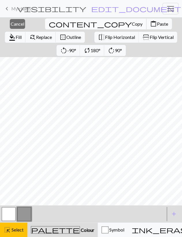
click at [132, 26] on span "Copy" at bounding box center [137, 23] width 11 height 5
click at [150, 25] on span "content_paste" at bounding box center [153, 24] width 7 height 8
click at [12, 22] on span "Cancel" at bounding box center [18, 23] width 14 height 5
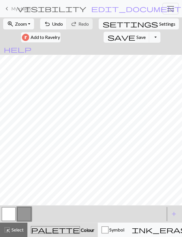
click at [10, 217] on button "button" at bounding box center [9, 214] width 14 height 14
click at [59, 25] on span "Undo" at bounding box center [57, 23] width 11 height 5
click at [56, 27] on button "undo Undo Undo" at bounding box center [53, 23] width 27 height 11
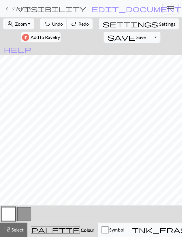
click at [56, 28] on button "undo Undo Undo" at bounding box center [53, 23] width 27 height 11
click at [107, 36] on span "save" at bounding box center [121, 37] width 28 height 8
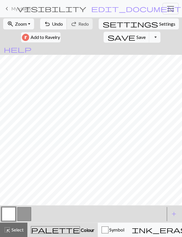
click at [51, 25] on span "undo" at bounding box center [47, 24] width 7 height 8
drag, startPoint x: 16, startPoint y: 227, endPoint x: 19, endPoint y: 217, distance: 10.2
click at [16, 226] on div "highlight_alt Select Select" at bounding box center [14, 229] width 20 height 7
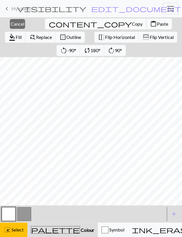
click at [48, 27] on button "content_copy Copy" at bounding box center [95, 23] width 101 height 11
click at [157, 22] on span "Paste" at bounding box center [162, 23] width 11 height 5
click at [105, 39] on span "Flip Horizontal" at bounding box center [120, 36] width 30 height 5
click at [20, 27] on button "close Cancel" at bounding box center [17, 24] width 15 height 10
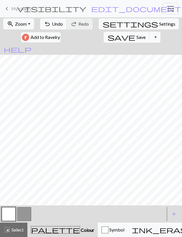
click at [25, 215] on button "button" at bounding box center [24, 214] width 14 height 14
click at [14, 214] on button "button" at bounding box center [9, 214] width 14 height 14
click at [50, 26] on span "undo" at bounding box center [47, 24] width 7 height 8
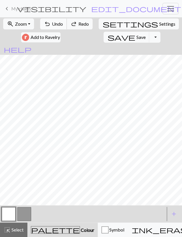
click at [50, 26] on span "undo" at bounding box center [47, 24] width 7 height 8
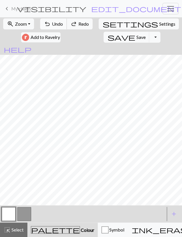
click at [50, 26] on span "undo" at bounding box center [47, 24] width 7 height 8
drag, startPoint x: 23, startPoint y: 213, endPoint x: 28, endPoint y: 208, distance: 7.5
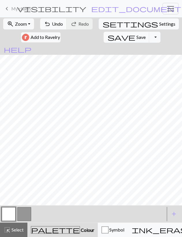
click at [23, 213] on button "button" at bounding box center [24, 214] width 14 height 14
click at [7, 217] on button "button" at bounding box center [9, 214] width 14 height 14
click at [20, 213] on button "button" at bounding box center [24, 214] width 14 height 14
drag, startPoint x: 8, startPoint y: 214, endPoint x: 10, endPoint y: 211, distance: 3.1
click at [9, 214] on button "button" at bounding box center [9, 214] width 14 height 14
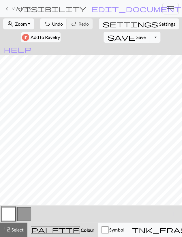
drag, startPoint x: 20, startPoint y: 214, endPoint x: 23, endPoint y: 210, distance: 4.4
click at [20, 214] on button "button" at bounding box center [24, 214] width 14 height 14
click at [59, 27] on button "undo Undo Undo" at bounding box center [53, 23] width 27 height 11
click at [60, 25] on span "Undo" at bounding box center [57, 23] width 11 height 5
click at [13, 215] on button "button" at bounding box center [9, 214] width 14 height 14
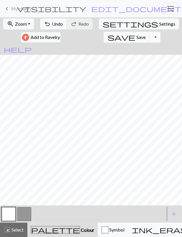
drag, startPoint x: 23, startPoint y: 214, endPoint x: 23, endPoint y: 210, distance: 3.8
click at [23, 213] on button "button" at bounding box center [24, 214] width 14 height 14
click at [13, 214] on button "button" at bounding box center [9, 214] width 14 height 14
click at [21, 212] on button "button" at bounding box center [24, 214] width 14 height 14
click at [55, 24] on span "Undo" at bounding box center [57, 23] width 11 height 5
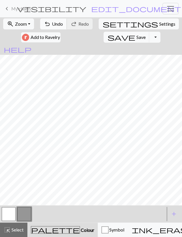
click at [55, 24] on span "Undo" at bounding box center [57, 23] width 11 height 5
click at [5, 212] on button "button" at bounding box center [9, 214] width 14 height 14
click at [63, 23] on span "Undo" at bounding box center [57, 23] width 11 height 5
click at [29, 209] on button "button" at bounding box center [24, 214] width 14 height 14
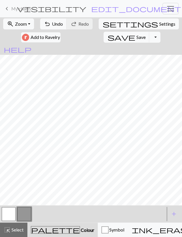
drag, startPoint x: 11, startPoint y: 212, endPoint x: 16, endPoint y: 206, distance: 7.4
click at [11, 212] on button "button" at bounding box center [9, 214] width 14 height 14
click at [159, 22] on span "Settings" at bounding box center [167, 23] width 16 height 7
select select "aran"
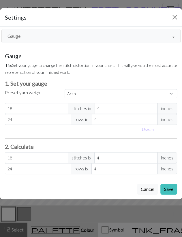
drag, startPoint x: 70, startPoint y: 33, endPoint x: 66, endPoint y: 41, distance: 9.4
click at [70, 32] on button "Gauge" at bounding box center [90, 36] width 179 height 14
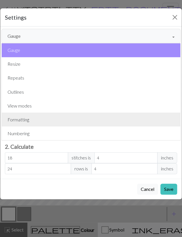
click at [35, 120] on button "Formatting" at bounding box center [91, 119] width 178 height 14
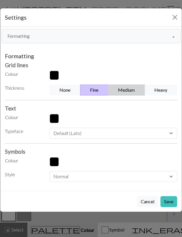
click at [121, 88] on button "Medium" at bounding box center [126, 89] width 37 height 11
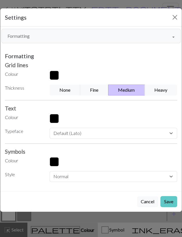
click at [166, 198] on button "Save" at bounding box center [168, 201] width 17 height 11
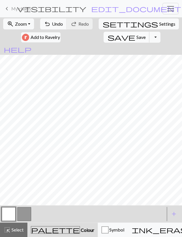
click at [107, 38] on span "save" at bounding box center [121, 37] width 28 height 8
click at [149, 37] on button "Toggle Dropdown" at bounding box center [154, 37] width 11 height 11
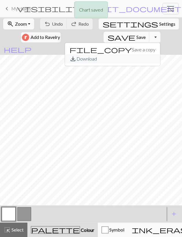
click at [87, 60] on button "save_alt Download" at bounding box center [112, 58] width 95 height 9
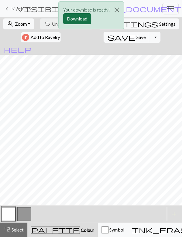
click at [70, 17] on button "Download" at bounding box center [77, 18] width 28 height 11
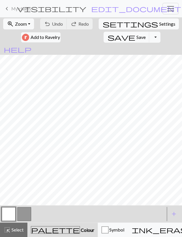
click at [23, 211] on button "button" at bounding box center [24, 214] width 14 height 14
drag, startPoint x: 13, startPoint y: 216, endPoint x: 16, endPoint y: 206, distance: 10.8
click at [13, 216] on button "button" at bounding box center [9, 214] width 14 height 14
click at [24, 212] on button "button" at bounding box center [24, 214] width 14 height 14
click at [54, 24] on span "Undo" at bounding box center [57, 23] width 11 height 5
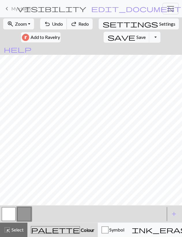
click at [53, 24] on button "undo Undo Undo" at bounding box center [53, 23] width 27 height 11
click at [52, 24] on button "undo Undo Undo" at bounding box center [53, 23] width 27 height 11
click at [79, 21] on button "redo Redo Redo" at bounding box center [80, 23] width 26 height 11
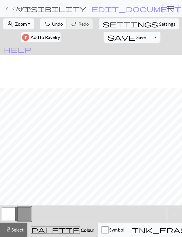
scroll to position [67, 0]
click at [11, 214] on button "button" at bounding box center [9, 214] width 14 height 14
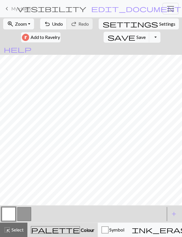
click at [59, 20] on button "undo Undo Undo" at bounding box center [53, 23] width 27 height 11
click at [58, 22] on span "Undo" at bounding box center [57, 23] width 11 height 5
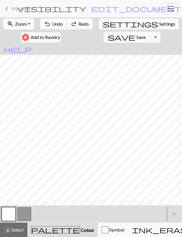
click at [58, 22] on span "Undo" at bounding box center [57, 23] width 11 height 5
click at [22, 214] on button "button" at bounding box center [24, 214] width 14 height 14
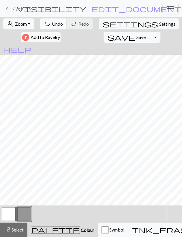
click at [42, 22] on button "undo Undo Undo" at bounding box center [53, 23] width 27 height 11
click at [15, 217] on button "button" at bounding box center [9, 214] width 14 height 14
click at [55, 31] on div "zoom_in Zoom Zoom Fit all Fit width Fit height 50% 100% 150% 200% undo Undo Und…" at bounding box center [91, 30] width 182 height 27
click at [48, 23] on span "undo" at bounding box center [47, 24] width 7 height 8
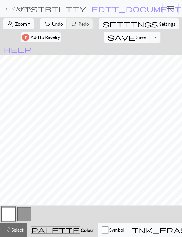
click at [104, 36] on button "save Save Save" at bounding box center [127, 37] width 46 height 11
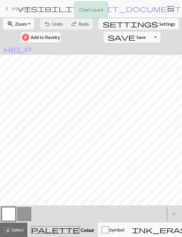
click at [149, 37] on button "Toggle Dropdown" at bounding box center [154, 37] width 11 height 11
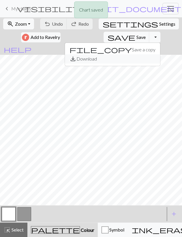
click at [94, 59] on button "save_alt Download" at bounding box center [112, 58] width 95 height 9
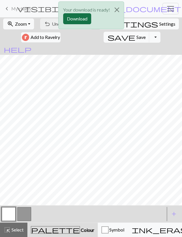
click at [81, 15] on button "Download" at bounding box center [77, 18] width 28 height 11
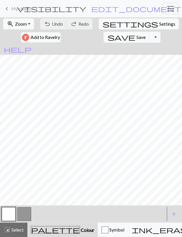
click at [21, 215] on button "button" at bounding box center [24, 214] width 14 height 14
click at [62, 23] on span "Undo" at bounding box center [57, 23] width 11 height 5
click at [58, 22] on span "Undo" at bounding box center [57, 23] width 11 height 5
click at [28, 10] on span "My charts" at bounding box center [21, 8] width 20 height 5
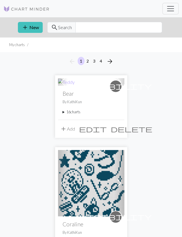
click at [68, 112] on summary "16 charts" at bounding box center [91, 111] width 57 height 5
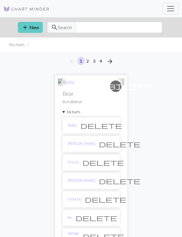
click at [34, 27] on button "add New" at bounding box center [30, 27] width 25 height 11
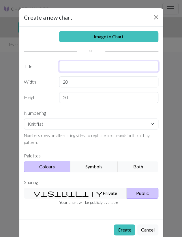
click at [73, 68] on input "text" at bounding box center [108, 66] width 99 height 11
type input "Horse"
click at [59, 194] on button "visibility Private" at bounding box center [75, 193] width 103 height 11
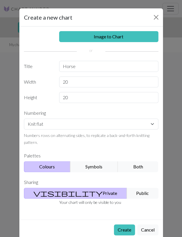
scroll to position [10, 0]
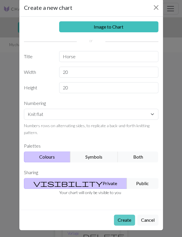
click at [129, 220] on button "Create" at bounding box center [124, 220] width 21 height 11
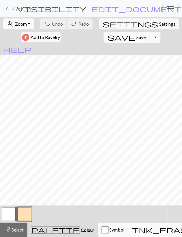
click at [107, 37] on span "save" at bounding box center [121, 37] width 28 height 8
click at [23, 8] on span "My charts" at bounding box center [21, 8] width 20 height 5
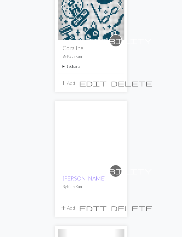
scroll to position [600, 0]
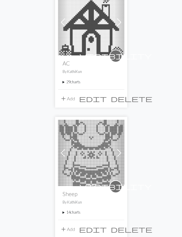
click at [77, 81] on summary "29 charts" at bounding box center [91, 81] width 57 height 5
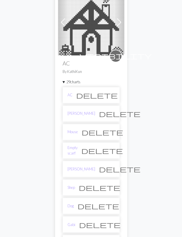
scroll to position [780, 0]
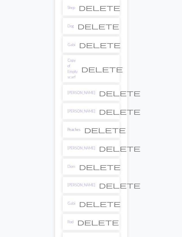
click at [74, 127] on link "Peaches" at bounding box center [73, 129] width 13 height 5
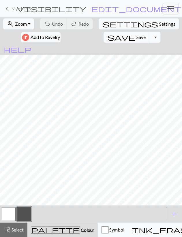
click at [28, 217] on button "button" at bounding box center [24, 214] width 14 height 14
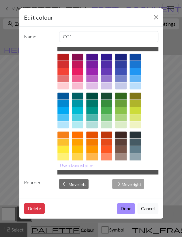
scroll to position [11, 0]
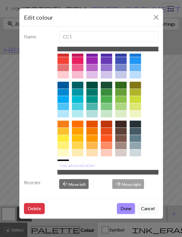
click at [69, 174] on div at bounding box center [63, 177] width 12 height 7
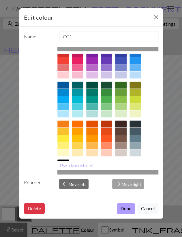
click at [123, 206] on button "Done" at bounding box center [126, 208] width 18 height 11
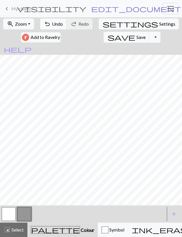
click at [117, 10] on span "edit_document" at bounding box center [136, 9] width 90 height 8
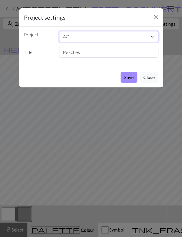
click at [59, 31] on select "Horse Bear Coraline Brosche AC Sheep Pooh Pikmin Pinguin bird Elephant Sanrio D…" at bounding box center [108, 36] width 99 height 11
select select "68acb1bc00f973f523c70405"
click option "Horse" at bounding box center [0, 0] width 0 height 0
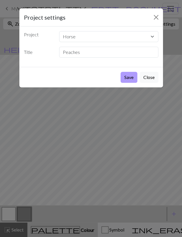
click at [127, 74] on button "Save" at bounding box center [129, 77] width 17 height 11
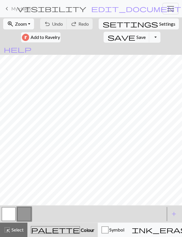
click at [31, 22] on button "zoom_in Zoom Zoom" at bounding box center [18, 23] width 31 height 11
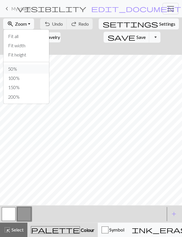
click at [24, 69] on button "50%" at bounding box center [26, 68] width 46 height 9
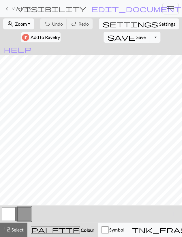
click at [159, 25] on span "Settings" at bounding box center [167, 23] width 16 height 7
select select "aran"
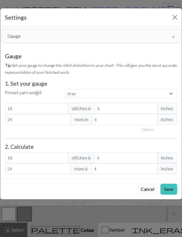
click at [57, 37] on button "Gauge" at bounding box center [90, 36] width 179 height 14
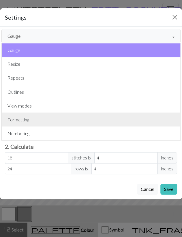
click at [46, 119] on button "Formatting" at bounding box center [91, 119] width 178 height 14
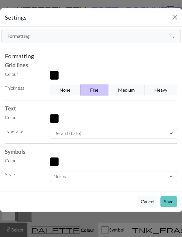
click at [170, 204] on button "Save" at bounding box center [168, 201] width 17 height 11
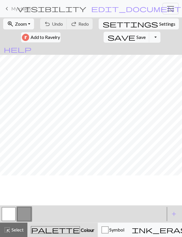
scroll to position [0, 0]
click at [159, 27] on span "Settings" at bounding box center [167, 23] width 16 height 7
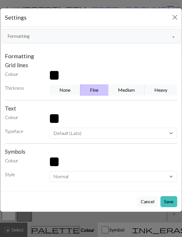
drag, startPoint x: 64, startPoint y: 34, endPoint x: 62, endPoint y: 40, distance: 6.3
click at [64, 34] on button "Formatting" at bounding box center [90, 36] width 179 height 14
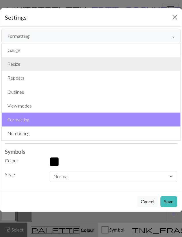
click at [27, 62] on button "Resize" at bounding box center [91, 64] width 178 height 14
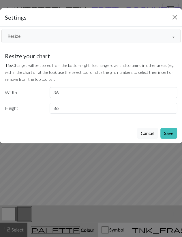
type input "36"
click at [172, 91] on input "36" at bounding box center [113, 92] width 127 height 11
drag, startPoint x: 168, startPoint y: 135, endPoint x: 98, endPoint y: 158, distance: 73.5
click at [168, 135] on button "Save" at bounding box center [168, 133] width 17 height 11
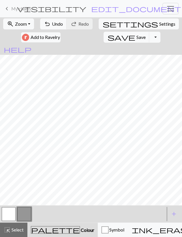
click at [19, 230] on span "Select" at bounding box center [17, 229] width 13 height 5
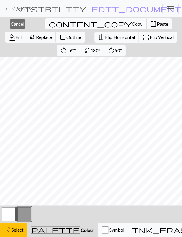
click at [132, 25] on span "Copy" at bounding box center [137, 23] width 11 height 5
drag, startPoint x: 74, startPoint y: 26, endPoint x: 66, endPoint y: 27, distance: 7.8
click at [157, 26] on span "Paste" at bounding box center [162, 23] width 11 height 5
click at [18, 23] on span "Cancel" at bounding box center [18, 23] width 14 height 5
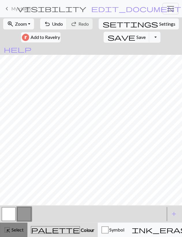
click at [19, 229] on span "Select" at bounding box center [17, 229] width 13 height 5
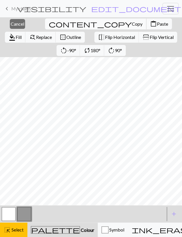
click at [132, 24] on span "Copy" at bounding box center [137, 23] width 11 height 5
click at [157, 23] on span "Paste" at bounding box center [162, 23] width 11 height 5
click at [15, 25] on span "Cancel" at bounding box center [18, 23] width 14 height 5
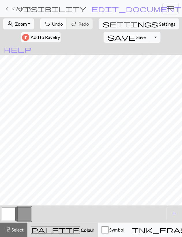
click at [10, 218] on button "button" at bounding box center [9, 214] width 14 height 14
click at [26, 212] on button "button" at bounding box center [24, 214] width 14 height 14
click at [60, 26] on span "Undo" at bounding box center [57, 23] width 11 height 5
click at [60, 25] on span "Undo" at bounding box center [57, 23] width 11 height 5
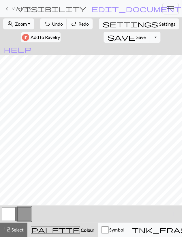
click at [10, 214] on button "button" at bounding box center [9, 214] width 14 height 14
click at [27, 217] on button "button" at bounding box center [24, 214] width 14 height 14
click at [59, 30] on div "undo Undo Undo redo Redo Redo" at bounding box center [66, 23] width 54 height 13
click at [61, 26] on span "Undo" at bounding box center [57, 23] width 11 height 5
click at [61, 25] on span "Undo" at bounding box center [57, 23] width 11 height 5
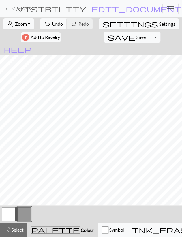
drag, startPoint x: 13, startPoint y: 212, endPoint x: 15, endPoint y: 208, distance: 4.4
click at [13, 212] on button "button" at bounding box center [9, 214] width 14 height 14
click at [29, 212] on button "button" at bounding box center [24, 214] width 14 height 14
click at [10, 214] on button "button" at bounding box center [9, 214] width 14 height 14
click at [59, 21] on span "Undo" at bounding box center [57, 23] width 11 height 5
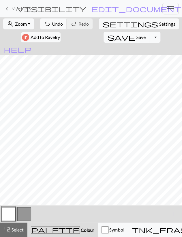
click at [23, 211] on button "button" at bounding box center [24, 214] width 14 height 14
click at [55, 24] on span "Undo" at bounding box center [57, 23] width 11 height 5
click at [89, 23] on span "Redo" at bounding box center [83, 23] width 10 height 5
click at [12, 215] on button "button" at bounding box center [9, 214] width 14 height 14
click at [49, 23] on span "undo" at bounding box center [47, 24] width 7 height 8
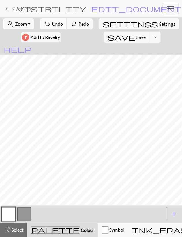
click at [48, 23] on span "undo" at bounding box center [47, 24] width 7 height 8
click at [22, 216] on button "button" at bounding box center [24, 214] width 14 height 14
click at [50, 26] on span "undo" at bounding box center [47, 24] width 7 height 8
click at [53, 22] on button "undo Undo Undo" at bounding box center [53, 23] width 27 height 11
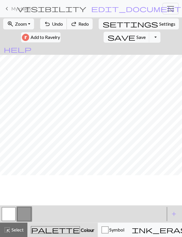
scroll to position [0, 0]
click at [8, 214] on button "button" at bounding box center [9, 214] width 14 height 14
click at [61, 25] on span "Undo" at bounding box center [57, 23] width 11 height 5
click at [24, 213] on button "button" at bounding box center [24, 214] width 14 height 14
click at [60, 22] on span "Undo" at bounding box center [57, 23] width 11 height 5
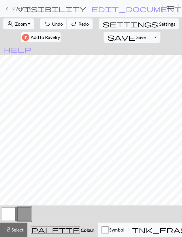
click at [60, 22] on span "Undo" at bounding box center [57, 23] width 11 height 5
click at [10, 217] on button "button" at bounding box center [9, 214] width 14 height 14
click at [56, 21] on span "Undo" at bounding box center [57, 23] width 11 height 5
click at [20, 216] on button "button" at bounding box center [24, 214] width 14 height 14
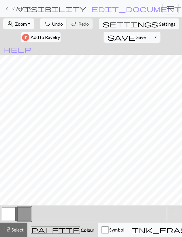
click at [14, 215] on button "button" at bounding box center [9, 214] width 14 height 14
click at [23, 217] on button "button" at bounding box center [24, 214] width 14 height 14
click at [61, 22] on span "Undo" at bounding box center [57, 23] width 11 height 5
click at [81, 22] on span "Redo" at bounding box center [83, 23] width 10 height 5
click at [54, 25] on span "Undo" at bounding box center [57, 23] width 11 height 5
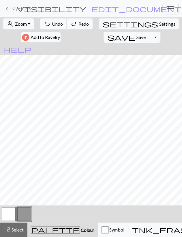
click at [11, 212] on button "button" at bounding box center [9, 214] width 14 height 14
click at [21, 219] on button "button" at bounding box center [24, 214] width 14 height 14
click at [66, 25] on button "undo Undo Undo" at bounding box center [53, 23] width 27 height 11
click at [60, 24] on span "Undo" at bounding box center [57, 23] width 11 height 5
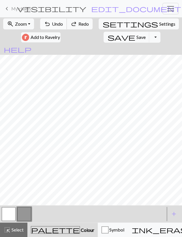
click at [61, 24] on span "Undo" at bounding box center [57, 23] width 11 height 5
click at [80, 22] on button "redo Redo Redo" at bounding box center [80, 23] width 26 height 11
click at [61, 23] on span "Undo" at bounding box center [57, 23] width 11 height 5
click at [12, 214] on button "button" at bounding box center [9, 214] width 14 height 14
click at [17, 218] on div at bounding box center [24, 214] width 16 height 16
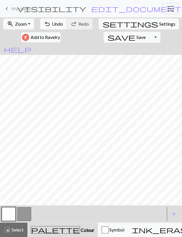
click at [26, 210] on button "button" at bounding box center [24, 214] width 14 height 14
click at [57, 22] on span "Undo" at bounding box center [57, 23] width 11 height 5
click at [10, 217] on button "button" at bounding box center [9, 214] width 14 height 14
click at [23, 211] on button "button" at bounding box center [24, 214] width 14 height 14
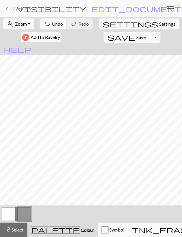
drag, startPoint x: 8, startPoint y: 217, endPoint x: 18, endPoint y: 207, distance: 14.1
click at [8, 217] on button "button" at bounding box center [9, 214] width 14 height 14
click at [24, 209] on button "button" at bounding box center [24, 214] width 14 height 14
click at [54, 21] on button "undo Undo Undo" at bounding box center [53, 23] width 27 height 11
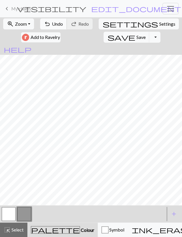
click at [50, 21] on span "undo" at bounding box center [47, 24] width 7 height 8
click at [50, 22] on span "undo" at bounding box center [47, 24] width 7 height 8
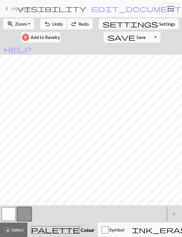
click at [50, 22] on span "undo" at bounding box center [47, 24] width 7 height 8
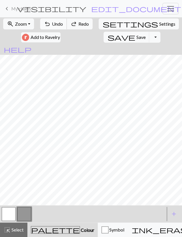
click at [50, 22] on span "undo" at bounding box center [47, 24] width 7 height 8
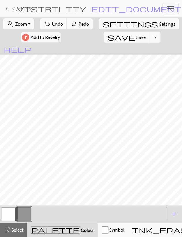
click at [50, 22] on span "undo" at bounding box center [47, 24] width 7 height 8
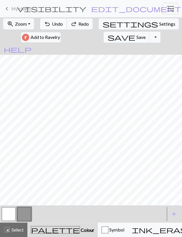
click at [50, 22] on span "undo" at bounding box center [47, 24] width 7 height 8
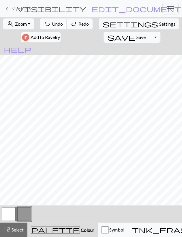
click at [50, 22] on span "undo" at bounding box center [47, 24] width 7 height 8
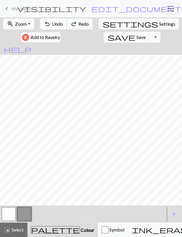
click at [50, 22] on span "undo" at bounding box center [47, 24] width 7 height 8
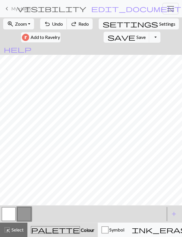
click at [50, 22] on span "undo" at bounding box center [47, 24] width 7 height 8
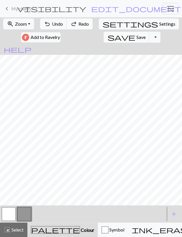
click at [70, 25] on button "redo Redo Redo" at bounding box center [80, 23] width 26 height 11
click at [50, 22] on span "undo" at bounding box center [47, 24] width 7 height 8
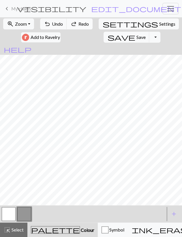
click at [89, 23] on span "Redo" at bounding box center [83, 23] width 10 height 5
click at [12, 212] on button "button" at bounding box center [9, 214] width 14 height 14
click at [24, 220] on button "button" at bounding box center [24, 214] width 14 height 14
click at [5, 214] on button "button" at bounding box center [9, 214] width 14 height 14
click at [54, 22] on span "Undo" at bounding box center [57, 23] width 11 height 5
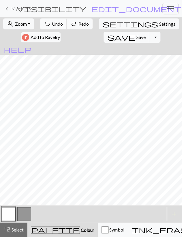
click at [54, 22] on span "Undo" at bounding box center [57, 23] width 11 height 5
click at [62, 23] on span "Undo" at bounding box center [57, 23] width 11 height 5
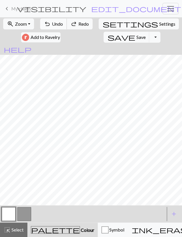
click at [63, 22] on span "Undo" at bounding box center [57, 23] width 11 height 5
click at [70, 21] on button "redo Redo Redo" at bounding box center [80, 23] width 26 height 11
click at [51, 22] on span "undo" at bounding box center [47, 24] width 7 height 8
click at [28, 213] on button "button" at bounding box center [24, 214] width 14 height 14
drag, startPoint x: 5, startPoint y: 218, endPoint x: 11, endPoint y: 208, distance: 11.4
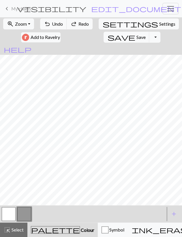
click at [5, 217] on button "button" at bounding box center [9, 214] width 14 height 14
click at [24, 213] on button "button" at bounding box center [24, 214] width 14 height 14
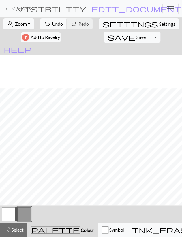
scroll to position [100, 0]
click at [13, 214] on button "button" at bounding box center [9, 214] width 14 height 14
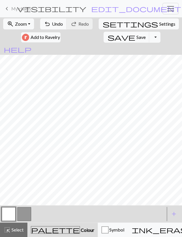
click at [24, 211] on button "button" at bounding box center [24, 214] width 14 height 14
click at [17, 228] on span "Select" at bounding box center [17, 229] width 13 height 5
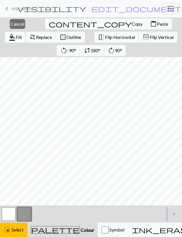
click at [16, 33] on span "format_color_fill" at bounding box center [12, 37] width 7 height 8
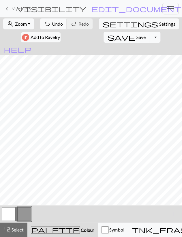
click at [14, 210] on button "button" at bounding box center [9, 214] width 14 height 14
click at [20, 208] on button "button" at bounding box center [24, 214] width 14 height 14
click at [9, 213] on button "button" at bounding box center [9, 214] width 14 height 14
click at [24, 211] on button "button" at bounding box center [24, 214] width 14 height 14
click at [12, 211] on button "button" at bounding box center [9, 214] width 14 height 14
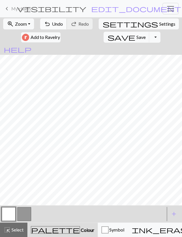
click at [54, 27] on button "undo Undo Undo" at bounding box center [53, 23] width 27 height 11
click at [22, 217] on button "button" at bounding box center [24, 214] width 14 height 14
drag, startPoint x: 8, startPoint y: 215, endPoint x: 11, endPoint y: 208, distance: 7.4
click at [8, 214] on button "button" at bounding box center [9, 214] width 14 height 14
click at [22, 210] on button "button" at bounding box center [24, 214] width 14 height 14
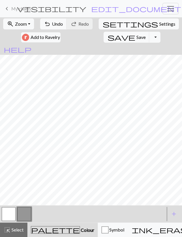
drag, startPoint x: 6, startPoint y: 217, endPoint x: 13, endPoint y: 205, distance: 13.6
click at [6, 217] on button "button" at bounding box center [9, 214] width 14 height 14
click at [27, 216] on button "button" at bounding box center [24, 214] width 14 height 14
click at [13, 212] on button "button" at bounding box center [9, 214] width 14 height 14
click at [24, 213] on button "button" at bounding box center [24, 214] width 14 height 14
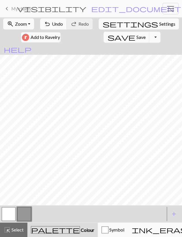
click at [8, 211] on button "button" at bounding box center [9, 214] width 14 height 14
click at [27, 214] on button "button" at bounding box center [24, 214] width 14 height 14
click at [61, 22] on span "Undo" at bounding box center [57, 23] width 11 height 5
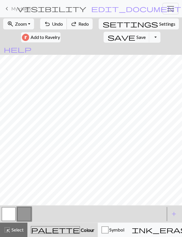
click at [61, 22] on span "Undo" at bounding box center [57, 23] width 11 height 5
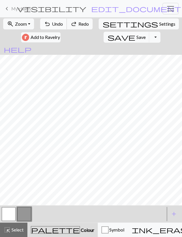
click at [61, 22] on span "Undo" at bounding box center [57, 23] width 11 height 5
click at [84, 22] on span "Redo" at bounding box center [83, 23] width 10 height 5
click at [10, 215] on button "button" at bounding box center [9, 214] width 14 height 14
click at [27, 215] on button "button" at bounding box center [24, 214] width 14 height 14
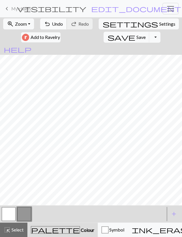
click at [57, 25] on span "Undo" at bounding box center [57, 23] width 11 height 5
click at [57, 24] on span "Undo" at bounding box center [57, 23] width 11 height 5
click at [54, 26] on span "Undo" at bounding box center [57, 23] width 11 height 5
click at [20, 215] on button "button" at bounding box center [24, 214] width 14 height 14
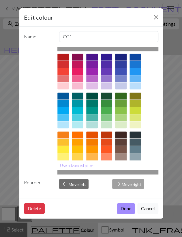
drag, startPoint x: 7, startPoint y: 73, endPoint x: 43, endPoint y: 38, distance: 50.0
click at [7, 73] on div "Edit colour Name CC1 Use advanced picker Reorder arrow_back Move left arrow_for…" at bounding box center [91, 118] width 182 height 237
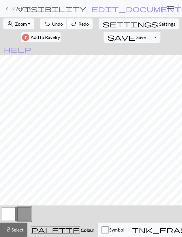
click at [61, 22] on span "Undo" at bounding box center [57, 23] width 11 height 5
click at [86, 21] on span "Redo" at bounding box center [83, 23] width 10 height 5
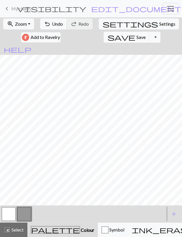
click at [9, 215] on button "button" at bounding box center [9, 214] width 14 height 14
click at [22, 216] on button "button" at bounding box center [24, 214] width 14 height 14
click at [10, 215] on button "button" at bounding box center [9, 214] width 14 height 14
click at [27, 216] on button "button" at bounding box center [24, 214] width 14 height 14
click at [61, 25] on span "Undo" at bounding box center [57, 23] width 11 height 5
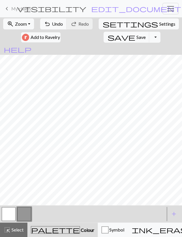
click at [14, 217] on button "button" at bounding box center [9, 214] width 14 height 14
click at [27, 214] on button "button" at bounding box center [24, 214] width 14 height 14
click at [17, 231] on span "Select" at bounding box center [17, 229] width 13 height 5
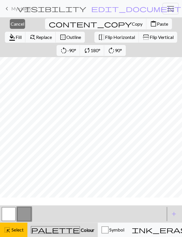
scroll to position [106, 0]
click at [16, 33] on span "format_color_fill" at bounding box center [12, 37] width 7 height 8
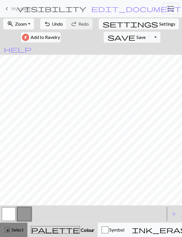
click at [19, 229] on span "Select" at bounding box center [17, 229] width 13 height 5
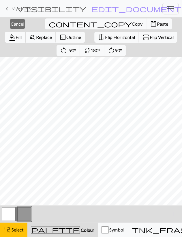
click at [26, 32] on button "format_color_fill Fill" at bounding box center [15, 37] width 21 height 11
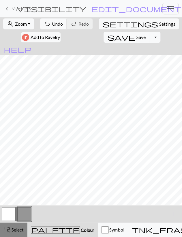
click at [17, 229] on span "Select" at bounding box center [17, 229] width 13 height 5
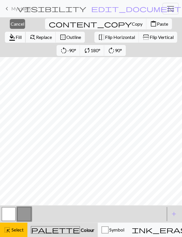
click at [26, 32] on button "format_color_fill Fill" at bounding box center [15, 37] width 21 height 11
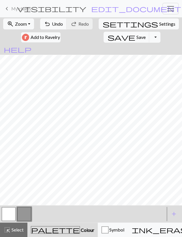
drag, startPoint x: 12, startPoint y: 217, endPoint x: 13, endPoint y: 212, distance: 5.0
click at [12, 217] on button "button" at bounding box center [9, 214] width 14 height 14
click at [21, 211] on button "button" at bounding box center [24, 214] width 14 height 14
click at [20, 229] on span "Select" at bounding box center [17, 229] width 13 height 5
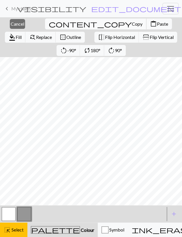
click at [132, 22] on span "Copy" at bounding box center [137, 23] width 11 height 5
click at [157, 23] on span "Paste" at bounding box center [162, 23] width 11 height 5
click at [94, 40] on button "flip Flip Horizontal" at bounding box center [116, 37] width 45 height 11
click at [11, 23] on span "Cancel" at bounding box center [18, 23] width 14 height 5
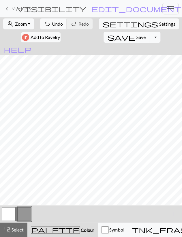
click at [13, 209] on button "button" at bounding box center [9, 214] width 14 height 14
click at [25, 212] on button "button" at bounding box center [24, 214] width 14 height 14
click at [57, 25] on span "Undo" at bounding box center [57, 23] width 11 height 5
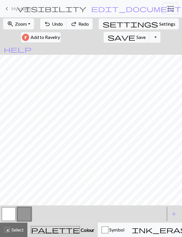
click at [80, 24] on button "redo Redo Redo" at bounding box center [80, 23] width 26 height 11
click at [54, 24] on span "Undo" at bounding box center [57, 23] width 11 height 5
drag, startPoint x: 7, startPoint y: 217, endPoint x: 10, endPoint y: 208, distance: 8.9
click at [7, 217] on button "button" at bounding box center [9, 214] width 14 height 14
click at [59, 26] on button "undo Undo Undo" at bounding box center [53, 23] width 27 height 11
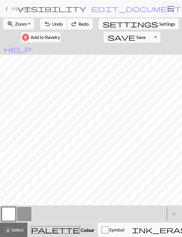
click at [59, 25] on span "Undo" at bounding box center [57, 23] width 11 height 5
drag, startPoint x: 30, startPoint y: 213, endPoint x: 36, endPoint y: 207, distance: 8.8
click at [30, 213] on button "button" at bounding box center [24, 214] width 14 height 14
click at [8, 214] on button "button" at bounding box center [9, 214] width 14 height 14
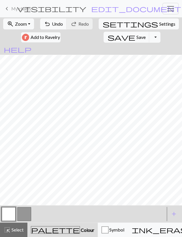
click at [22, 215] on button "button" at bounding box center [24, 214] width 14 height 14
click at [14, 211] on button "button" at bounding box center [9, 214] width 14 height 14
click at [20, 214] on button "button" at bounding box center [24, 214] width 14 height 14
click at [59, 26] on span "Undo" at bounding box center [57, 23] width 11 height 5
click at [10, 215] on button "button" at bounding box center [9, 214] width 14 height 14
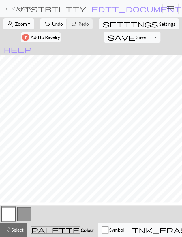
scroll to position [0, 0]
click at [21, 229] on span "Select" at bounding box center [17, 229] width 13 height 5
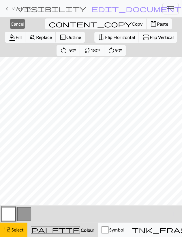
click at [45, 21] on button "content_copy Copy" at bounding box center [95, 23] width 101 height 11
click at [157, 26] on span "Paste" at bounding box center [162, 23] width 11 height 5
click at [11, 22] on span "Cancel" at bounding box center [18, 23] width 14 height 5
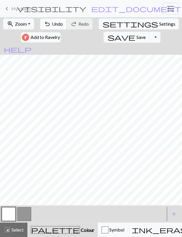
click at [57, 22] on span "Undo" at bounding box center [57, 23] width 11 height 5
click at [56, 23] on span "Undo" at bounding box center [57, 23] width 11 height 5
click at [25, 210] on button "button" at bounding box center [24, 214] width 14 height 14
click at [11, 209] on button "button" at bounding box center [9, 214] width 14 height 14
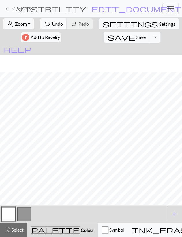
scroll to position [33, 0]
click at [58, 22] on span "Undo" at bounding box center [57, 23] width 11 height 5
click at [57, 22] on span "Undo" at bounding box center [57, 23] width 11 height 5
click at [56, 22] on span "Undo" at bounding box center [57, 23] width 11 height 5
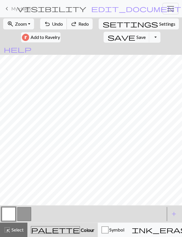
click at [56, 23] on span "Undo" at bounding box center [57, 23] width 11 height 5
click at [18, 230] on span "Select" at bounding box center [17, 229] width 13 height 5
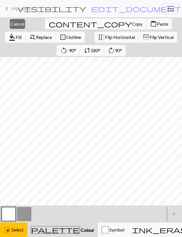
click at [132, 22] on span "Copy" at bounding box center [137, 23] width 11 height 5
click at [157, 25] on span "Paste" at bounding box center [162, 23] width 11 height 5
click at [14, 25] on span "Cancel" at bounding box center [18, 23] width 14 height 5
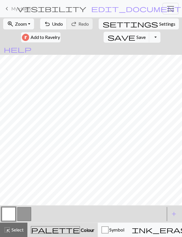
click at [55, 25] on span "Undo" at bounding box center [57, 23] width 11 height 5
click at [28, 214] on button "button" at bounding box center [24, 214] width 14 height 14
click at [17, 229] on span "Select" at bounding box center [17, 229] width 13 height 5
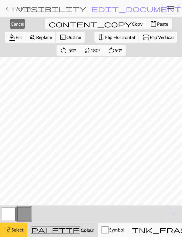
scroll to position [106, 0]
click at [132, 23] on span "Copy" at bounding box center [137, 23] width 11 height 5
click at [69, 19] on div "Copied" at bounding box center [91, 11] width 182 height 23
click at [146, 21] on button "content_paste Paste" at bounding box center [159, 23] width 26 height 11
click at [20, 24] on div "close Cancel content_copy Copy content_paste Paste format_color_fill Fill find_…" at bounding box center [91, 37] width 182 height 40
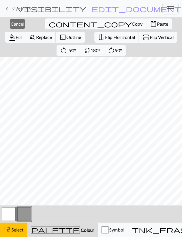
click at [20, 26] on div "close Cancel content_copy Copy content_paste Paste format_color_fill Fill find_…" at bounding box center [91, 37] width 182 height 40
click at [17, 26] on span "Cancel" at bounding box center [18, 23] width 14 height 5
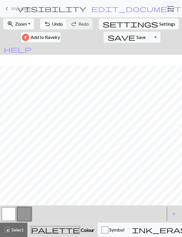
scroll to position [117, 0]
click at [9, 219] on button "button" at bounding box center [9, 214] width 14 height 14
click at [63, 26] on span "Undo" at bounding box center [57, 23] width 11 height 5
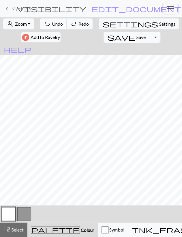
click at [63, 26] on span "Undo" at bounding box center [57, 23] width 11 height 5
click at [89, 25] on span "Redo" at bounding box center [83, 23] width 10 height 5
click at [136, 37] on span "Save" at bounding box center [140, 36] width 9 height 5
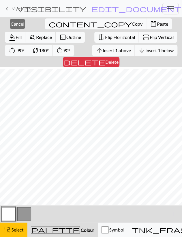
scroll to position [119, 0]
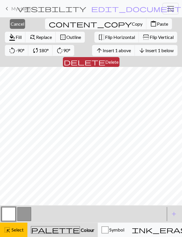
click at [118, 59] on span "Delete" at bounding box center [111, 61] width 13 height 5
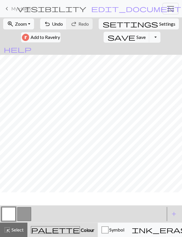
scroll to position [0, 0]
click at [54, 26] on span "Undo" at bounding box center [57, 23] width 11 height 5
click at [54, 26] on div "undo Undo Undo redo Redo Redo" at bounding box center [66, 23] width 54 height 13
click at [54, 25] on div "undo Undo Undo redo Redo Redo" at bounding box center [66, 23] width 54 height 13
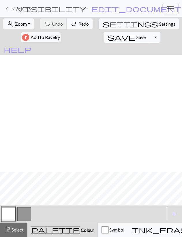
scroll to position [117, 0]
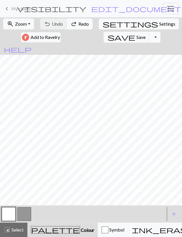
click at [149, 35] on button "Toggle Dropdown" at bounding box center [154, 37] width 11 height 11
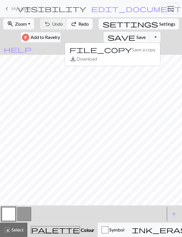
click at [159, 26] on span "Settings" at bounding box center [167, 23] width 16 height 7
select select "aran"
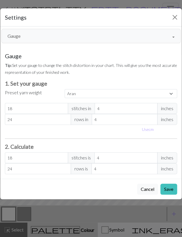
click at [71, 34] on button "Gauge" at bounding box center [90, 36] width 179 height 14
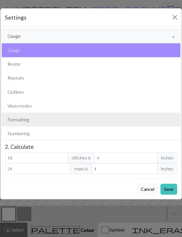
click at [32, 121] on button "Formatting" at bounding box center [91, 119] width 178 height 14
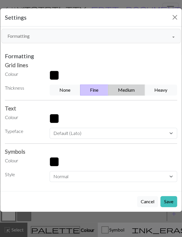
click at [127, 90] on button "Medium" at bounding box center [126, 89] width 37 height 11
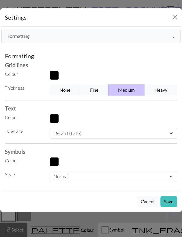
click at [168, 200] on button "Save" at bounding box center [168, 201] width 17 height 11
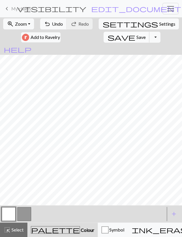
click at [136, 39] on span "Save" at bounding box center [140, 36] width 9 height 5
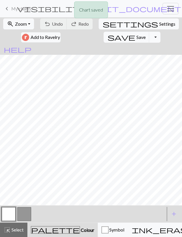
click at [149, 38] on button "Toggle Dropdown" at bounding box center [154, 37] width 11 height 11
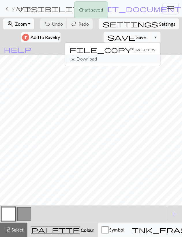
click at [91, 57] on button "save_alt Download" at bounding box center [112, 58] width 95 height 9
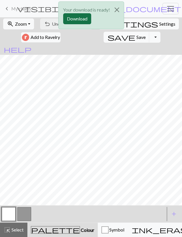
click at [68, 18] on button "Download" at bounding box center [77, 18] width 28 height 11
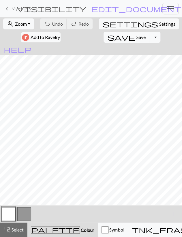
click at [25, 215] on button "button" at bounding box center [24, 214] width 14 height 14
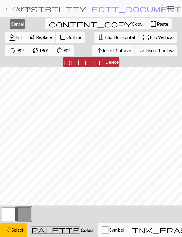
click at [118, 59] on span "Delete" at bounding box center [111, 61] width 13 height 5
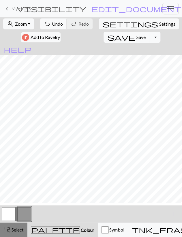
scroll to position [114, 0]
click at [11, 215] on button "button" at bounding box center [9, 214] width 14 height 14
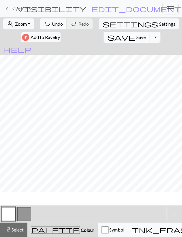
scroll to position [0, 0]
click at [136, 37] on span "Save" at bounding box center [140, 36] width 9 height 5
click at [159, 24] on span "Settings" at bounding box center [167, 23] width 16 height 7
select select "aran"
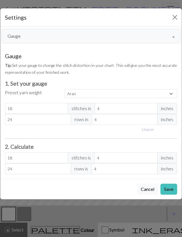
click at [78, 39] on button "Gauge" at bounding box center [90, 36] width 179 height 14
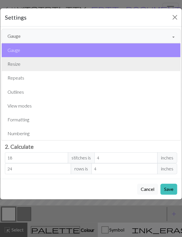
click at [56, 62] on button "Resize" at bounding box center [91, 64] width 178 height 14
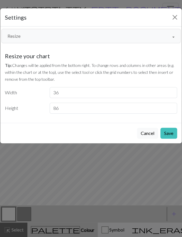
type input "86"
click at [172, 106] on input "86" at bounding box center [113, 108] width 127 height 11
click at [167, 133] on button "Save" at bounding box center [168, 133] width 17 height 11
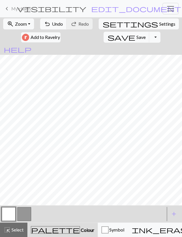
click at [16, 229] on span "Select" at bounding box center [17, 229] width 13 height 5
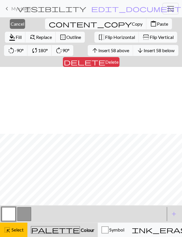
scroll to position [119, 0]
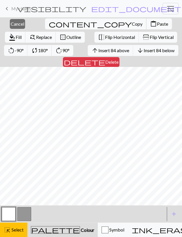
drag, startPoint x: 48, startPoint y: 24, endPoint x: 48, endPoint y: 31, distance: 6.9
click at [132, 24] on span "Copy" at bounding box center [137, 23] width 11 height 5
click at [157, 23] on span "Paste" at bounding box center [162, 23] width 11 height 5
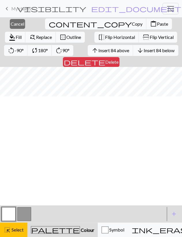
scroll to position [0, 0]
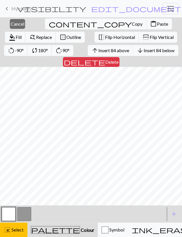
click at [12, 18] on div "close Cancel content_copy Copy content_paste Paste format_color_fill Fill find_…" at bounding box center [91, 42] width 182 height 50
click at [10, 20] on button "close Cancel" at bounding box center [17, 24] width 15 height 10
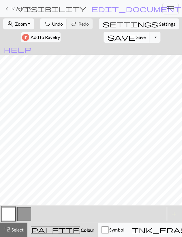
click at [136, 37] on span "Save" at bounding box center [140, 36] width 9 height 5
click at [149, 37] on button "Toggle Dropdown" at bounding box center [154, 37] width 11 height 11
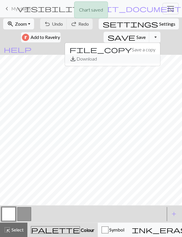
click at [91, 58] on button "save_alt Download" at bounding box center [112, 58] width 95 height 9
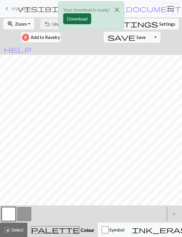
click at [82, 21] on button "Download" at bounding box center [77, 18] width 28 height 11
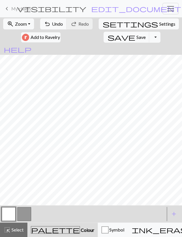
click at [24, 210] on button "button" at bounding box center [24, 214] width 14 height 14
click at [8, 213] on button "button" at bounding box center [9, 214] width 14 height 14
click at [25, 211] on button "button" at bounding box center [24, 214] width 14 height 14
click at [9, 215] on button "button" at bounding box center [9, 214] width 14 height 14
click at [24, 210] on button "button" at bounding box center [24, 214] width 14 height 14
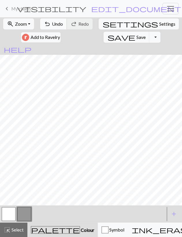
click at [47, 26] on span "undo" at bounding box center [47, 24] width 7 height 8
click at [48, 26] on span "undo" at bounding box center [47, 24] width 7 height 8
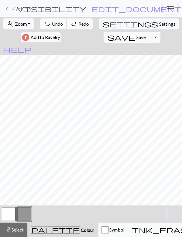
click at [48, 26] on span "undo" at bounding box center [47, 24] width 7 height 8
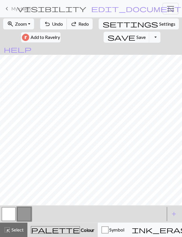
click at [48, 26] on span "undo" at bounding box center [47, 24] width 7 height 8
click at [10, 216] on button "button" at bounding box center [9, 214] width 14 height 14
click at [136, 35] on span "Save" at bounding box center [140, 36] width 9 height 5
click at [149, 37] on button "Toggle Dropdown" at bounding box center [154, 37] width 11 height 11
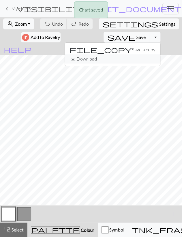
click at [93, 58] on button "save_alt Download" at bounding box center [112, 58] width 95 height 9
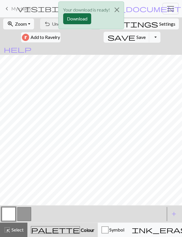
click at [88, 18] on button "Download" at bounding box center [77, 18] width 28 height 11
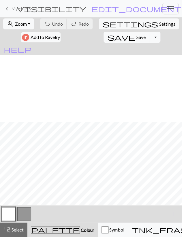
scroll to position [67, 0]
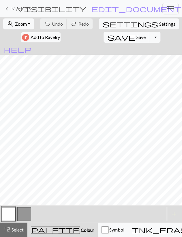
click at [20, 212] on button "button" at bounding box center [24, 214] width 14 height 14
click at [59, 28] on button "undo Undo Undo" at bounding box center [53, 23] width 27 height 11
click at [59, 27] on button "undo Undo Undo" at bounding box center [53, 23] width 27 height 11
click at [59, 26] on button "undo Undo Undo" at bounding box center [53, 23] width 27 height 11
click at [59, 26] on span "Undo" at bounding box center [57, 23] width 11 height 5
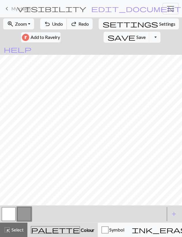
click at [59, 26] on span "Undo" at bounding box center [57, 23] width 11 height 5
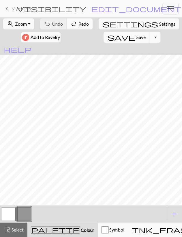
click at [59, 26] on div "undo Undo Undo redo Redo Redo" at bounding box center [66, 23] width 54 height 13
click at [87, 25] on span "Redo" at bounding box center [83, 23] width 10 height 5
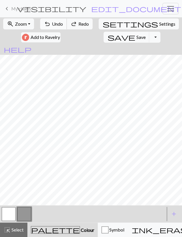
click at [64, 26] on button "undo Undo Undo" at bounding box center [53, 23] width 27 height 11
click at [8, 214] on button "button" at bounding box center [9, 214] width 14 height 14
click at [61, 22] on span "Undo" at bounding box center [57, 23] width 11 height 5
click at [20, 213] on button "button" at bounding box center [24, 214] width 14 height 14
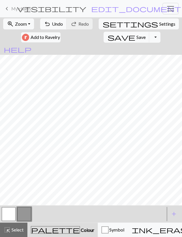
click at [11, 212] on button "button" at bounding box center [9, 214] width 14 height 14
click at [65, 26] on button "undo Undo Undo" at bounding box center [53, 23] width 27 height 11
click at [63, 27] on button "undo Undo Undo" at bounding box center [53, 23] width 27 height 11
click at [62, 27] on button "undo Undo Undo" at bounding box center [53, 23] width 27 height 11
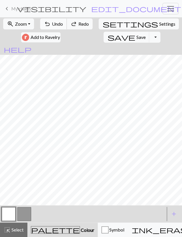
click at [62, 27] on button "undo Undo Undo" at bounding box center [53, 23] width 27 height 11
click at [27, 213] on button "button" at bounding box center [24, 214] width 14 height 14
click at [54, 28] on button "undo Undo Undo" at bounding box center [53, 23] width 27 height 11
click at [55, 28] on button "undo Undo Undo" at bounding box center [53, 23] width 27 height 11
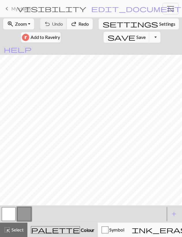
click at [55, 28] on div "undo Undo Undo redo Redo Redo" at bounding box center [66, 23] width 54 height 13
click at [14, 214] on button "button" at bounding box center [9, 214] width 14 height 14
click at [56, 27] on button "undo Undo Undo" at bounding box center [53, 23] width 27 height 11
click at [56, 27] on div "undo Undo Undo redo Redo Redo" at bounding box center [66, 23] width 54 height 13
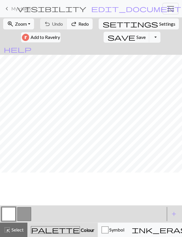
scroll to position [33, 0]
click at [24, 215] on button "button" at bounding box center [24, 214] width 14 height 14
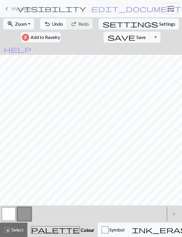
click at [9, 213] on button "button" at bounding box center [9, 214] width 14 height 14
click at [28, 212] on button "button" at bounding box center [24, 214] width 14 height 14
click at [15, 215] on button "button" at bounding box center [9, 214] width 14 height 14
click at [23, 218] on button "button" at bounding box center [24, 214] width 14 height 14
click at [12, 214] on button "button" at bounding box center [9, 214] width 14 height 14
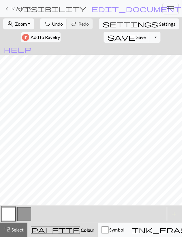
click at [23, 215] on button "button" at bounding box center [24, 214] width 14 height 14
click at [14, 210] on button "button" at bounding box center [9, 214] width 14 height 14
click at [57, 21] on button "undo Undo Undo" at bounding box center [53, 23] width 27 height 11
click at [63, 27] on span "Undo" at bounding box center [57, 23] width 11 height 5
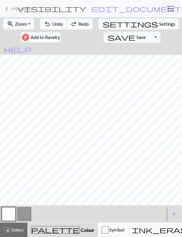
click at [63, 27] on span "Undo" at bounding box center [57, 23] width 11 height 5
click at [77, 25] on span "redo" at bounding box center [73, 24] width 7 height 8
click at [77, 26] on span "redo" at bounding box center [73, 24] width 7 height 8
click at [22, 216] on button "button" at bounding box center [24, 214] width 14 height 14
click at [6, 217] on button "button" at bounding box center [9, 214] width 14 height 14
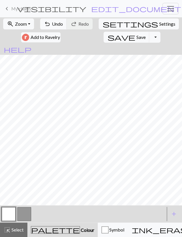
click at [25, 213] on button "button" at bounding box center [24, 214] width 14 height 14
click at [136, 35] on span "Save" at bounding box center [140, 36] width 9 height 5
click at [149, 36] on button "Toggle Dropdown" at bounding box center [154, 37] width 11 height 11
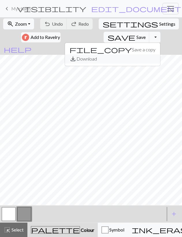
click at [90, 60] on button "save_alt Download" at bounding box center [112, 58] width 95 height 9
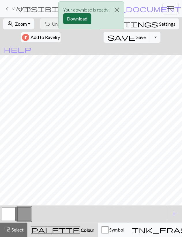
click at [74, 14] on button "Download" at bounding box center [77, 18] width 28 height 11
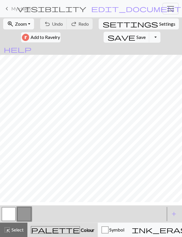
scroll to position [29, 0]
click at [6, 215] on button "button" at bounding box center [9, 214] width 14 height 14
drag, startPoint x: 29, startPoint y: 212, endPoint x: 31, endPoint y: 207, distance: 5.7
click at [29, 212] on button "button" at bounding box center [24, 214] width 14 height 14
click at [61, 25] on span "Undo" at bounding box center [57, 23] width 11 height 5
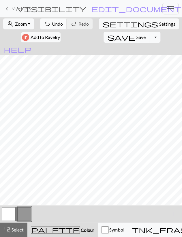
click at [57, 24] on span "Undo" at bounding box center [57, 23] width 11 height 5
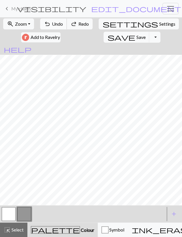
click at [57, 24] on span "Undo" at bounding box center [57, 23] width 11 height 5
click at [80, 21] on span "Redo" at bounding box center [83, 23] width 10 height 5
click at [10, 213] on button "button" at bounding box center [9, 214] width 14 height 14
click at [57, 21] on span "Undo" at bounding box center [57, 23] width 11 height 5
click at [58, 22] on span "Undo" at bounding box center [57, 23] width 11 height 5
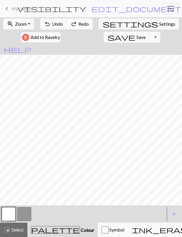
click at [86, 21] on span "Redo" at bounding box center [83, 23] width 10 height 5
click at [104, 37] on button "save Save Save" at bounding box center [127, 37] width 46 height 11
click at [149, 36] on button "Toggle Dropdown" at bounding box center [154, 37] width 11 height 11
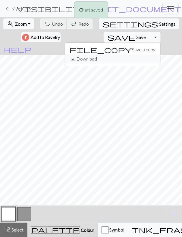
click at [95, 57] on button "save_alt Download" at bounding box center [112, 58] width 95 height 9
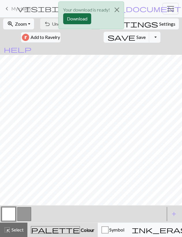
click at [83, 17] on button "Download" at bounding box center [77, 18] width 28 height 11
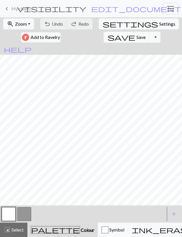
click at [22, 208] on div at bounding box center [24, 214] width 16 height 16
click at [23, 11] on span "My charts" at bounding box center [21, 8] width 20 height 5
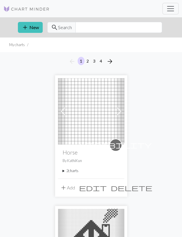
click at [74, 171] on summary "2 charts" at bounding box center [91, 170] width 57 height 5
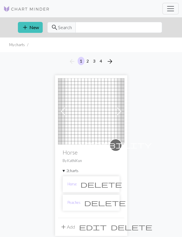
click at [111, 182] on span "delete" at bounding box center [101, 184] width 42 height 8
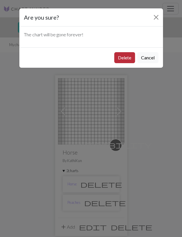
click at [118, 54] on button "Delete" at bounding box center [124, 57] width 21 height 11
